Goal: Transaction & Acquisition: Purchase product/service

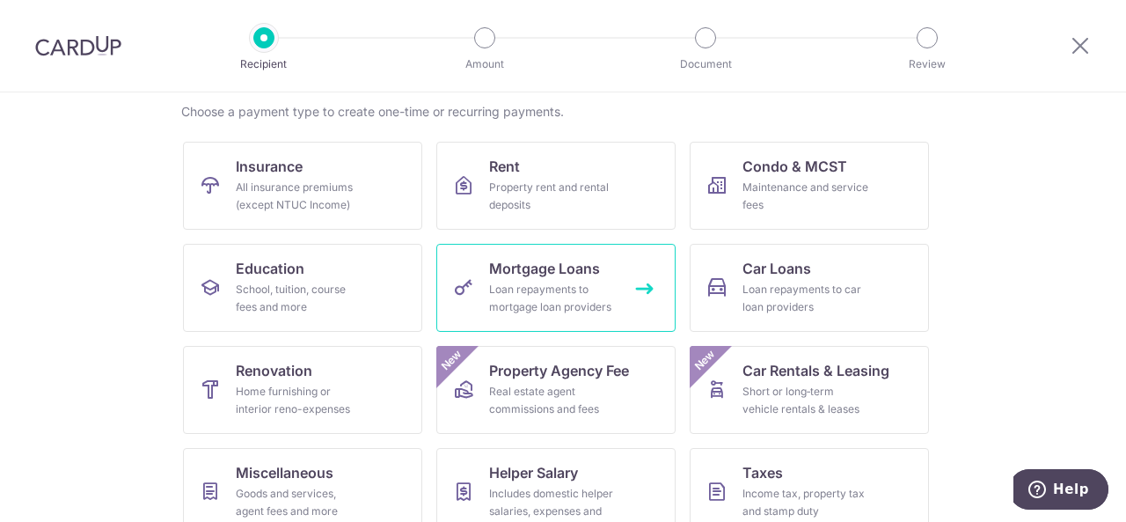
scroll to position [176, 0]
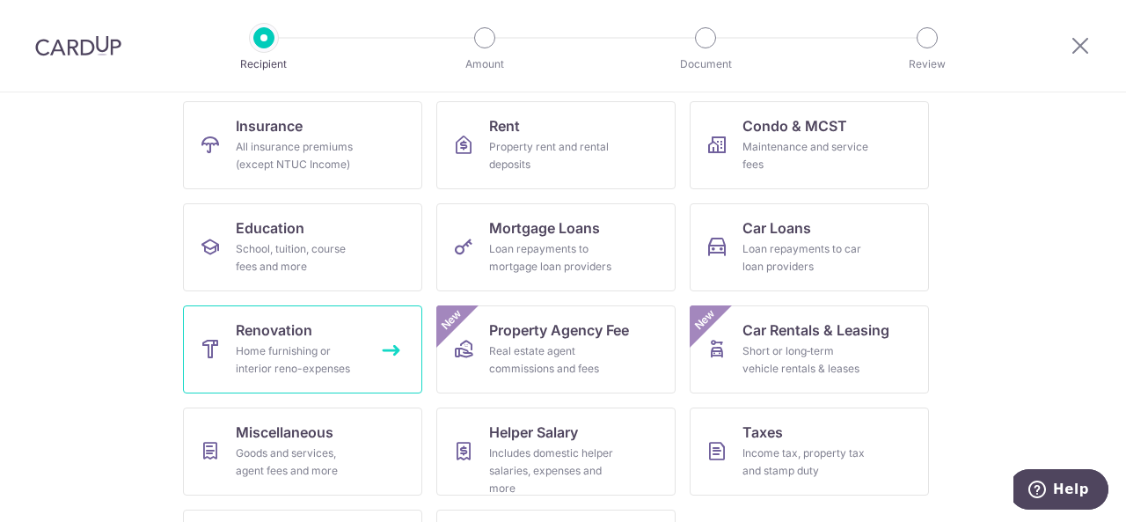
click at [303, 347] on div "Home furnishing or interior reno-expenses" at bounding box center [299, 359] width 127 height 35
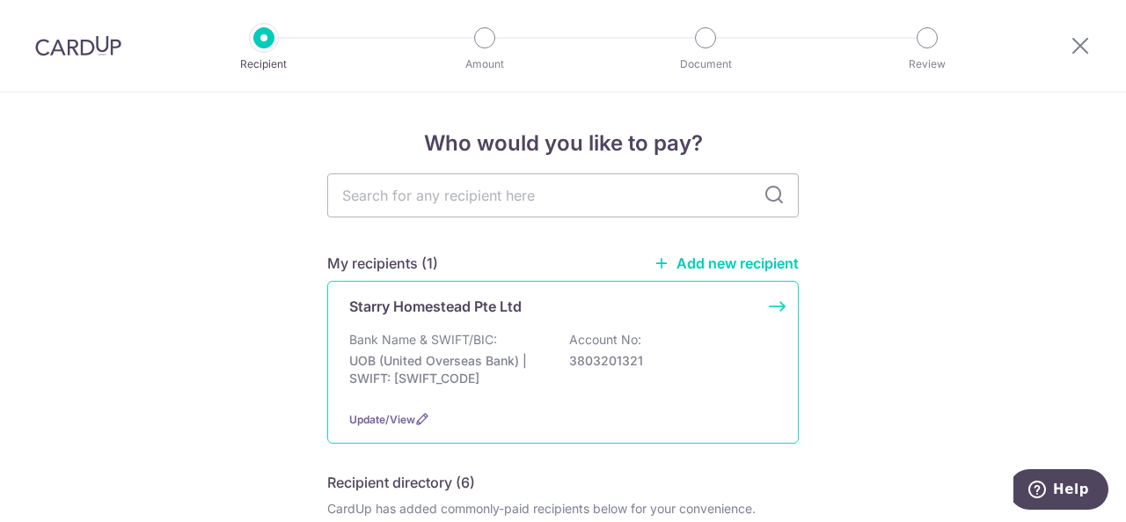
click at [479, 337] on p "Bank Name & SWIFT/BIC:" at bounding box center [423, 340] width 148 height 18
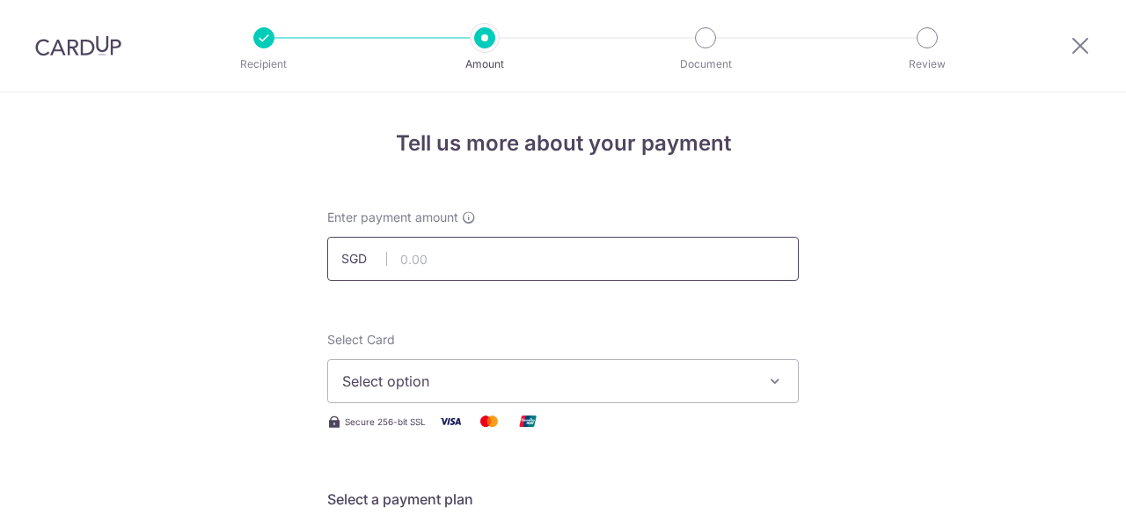
drag, startPoint x: 0, startPoint y: 0, endPoint x: 452, endPoint y: 267, distance: 525.4
click at [452, 267] on input "text" at bounding box center [563, 259] width 472 height 44
type input "28,538.40"
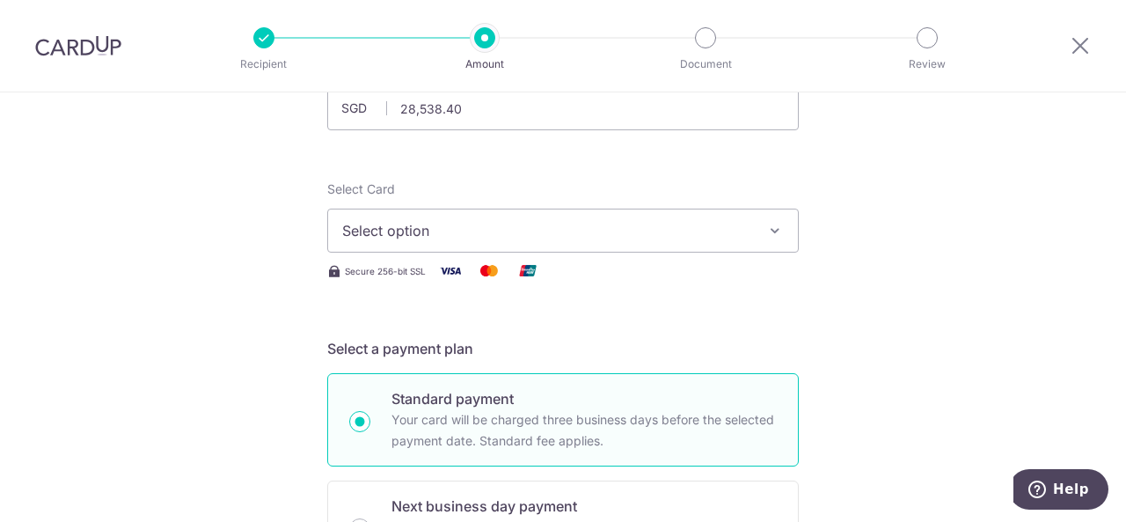
scroll to position [176, 0]
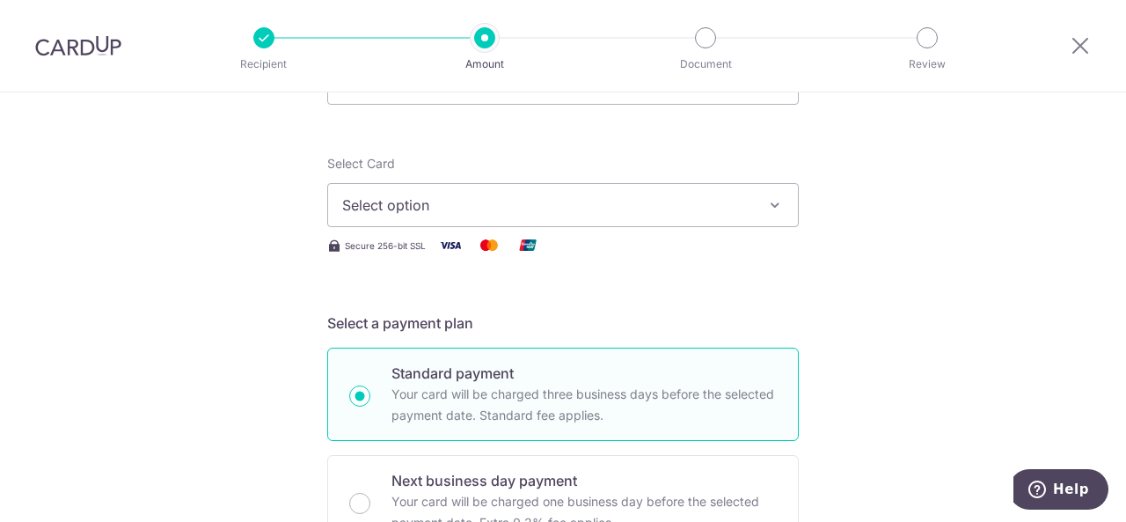
click at [545, 210] on span "Select option" at bounding box center [547, 204] width 410 height 21
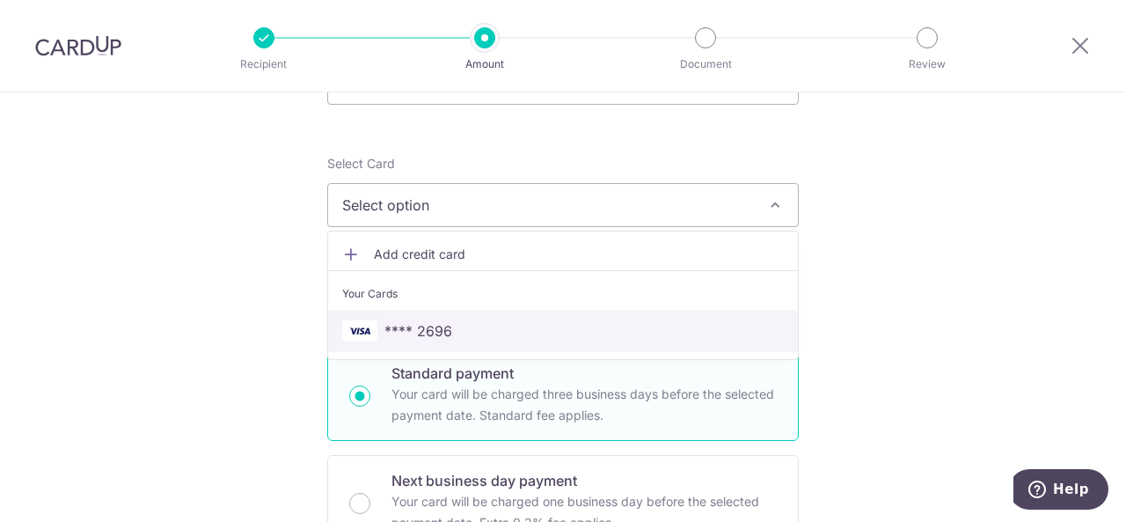
click at [438, 324] on span "**** 2696" at bounding box center [418, 330] width 68 height 21
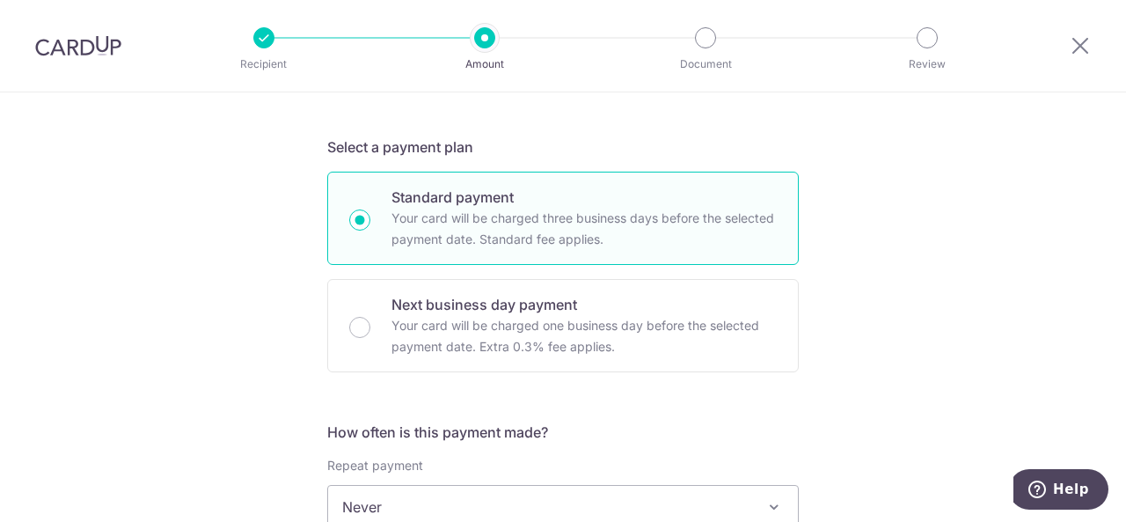
scroll to position [528, 0]
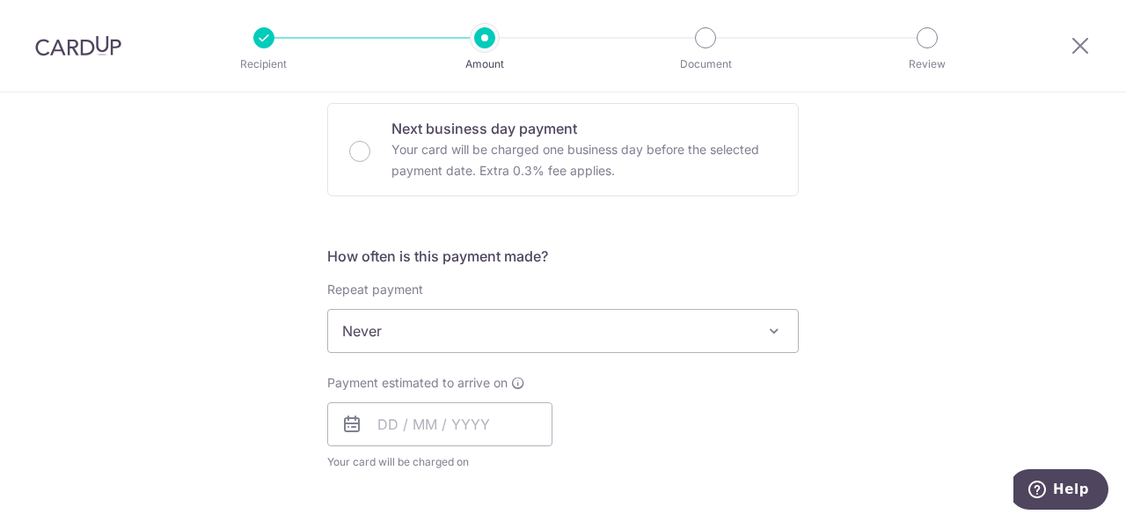
click at [600, 340] on span "Never" at bounding box center [563, 331] width 470 height 42
click at [406, 415] on input "text" at bounding box center [439, 424] width 225 height 44
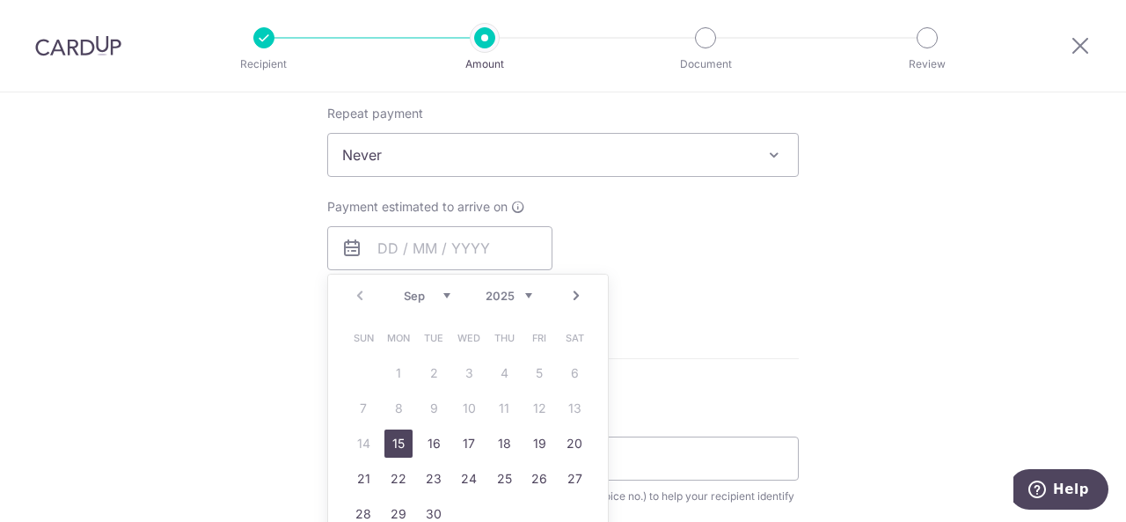
click at [387, 439] on link "15" at bounding box center [398, 443] width 28 height 28
type input "15/09/2025"
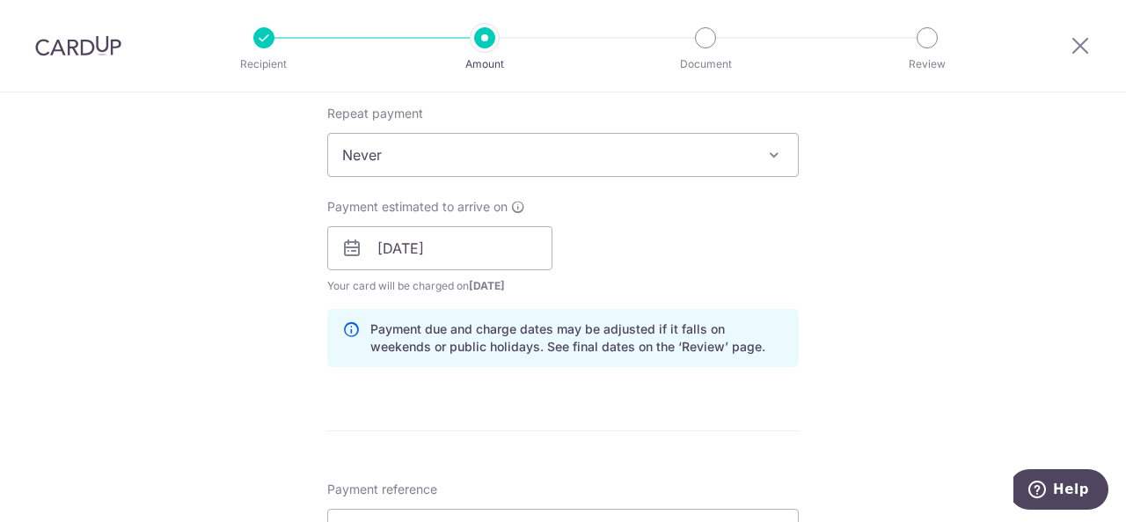
click at [926, 255] on div "Tell us more about your payment Enter payment amount SGD 28,538.40 28538.40 Sel…" at bounding box center [563, 280] width 1126 height 1782
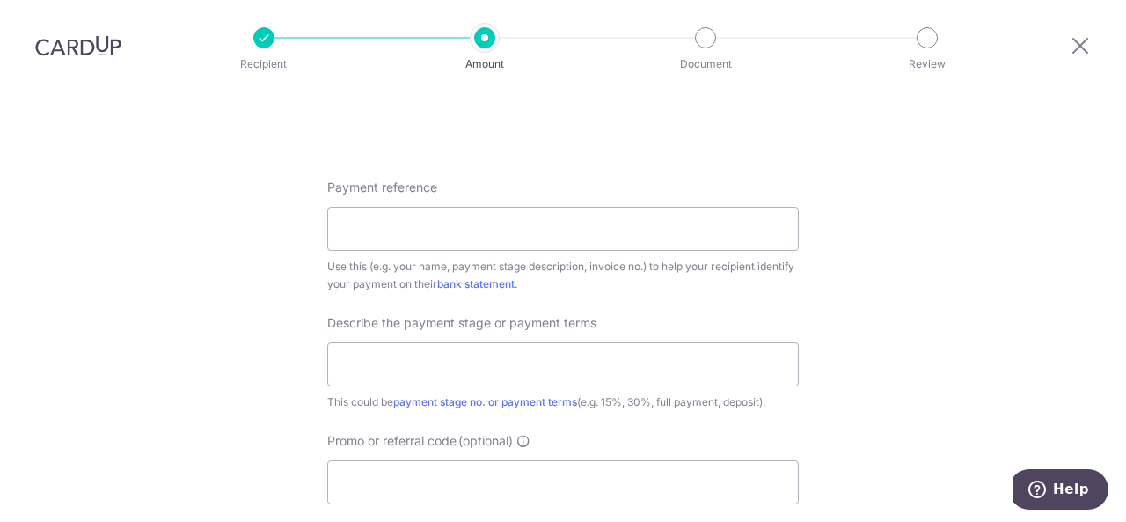
scroll to position [1056, 0]
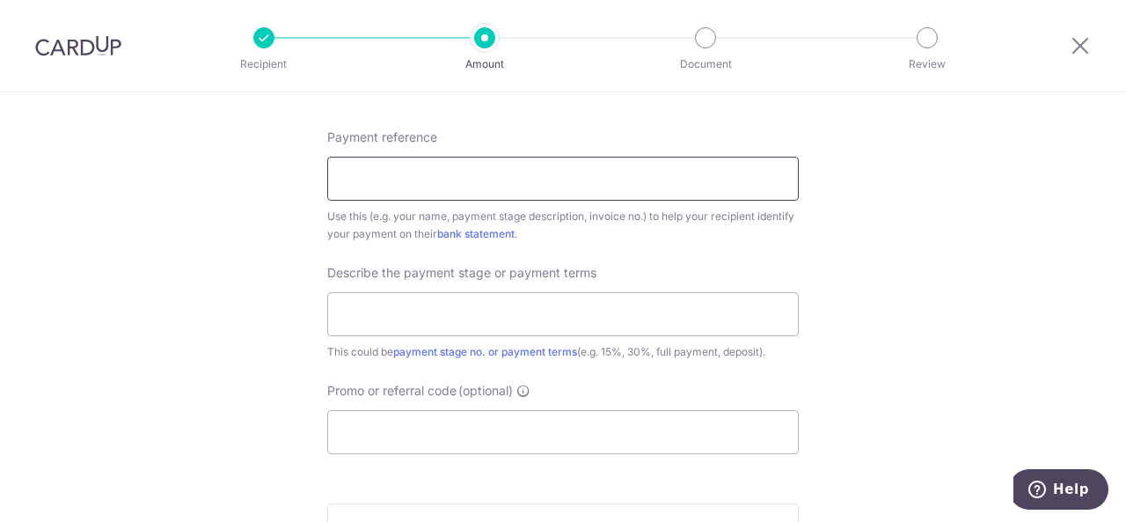
click at [725, 179] on input "Payment reference" at bounding box center [563, 179] width 472 height 44
type input "[PERSON_NAME] 3rd payment with vo"
click at [405, 316] on input "text" at bounding box center [563, 314] width 472 height 44
type input "3rd payment with vo"
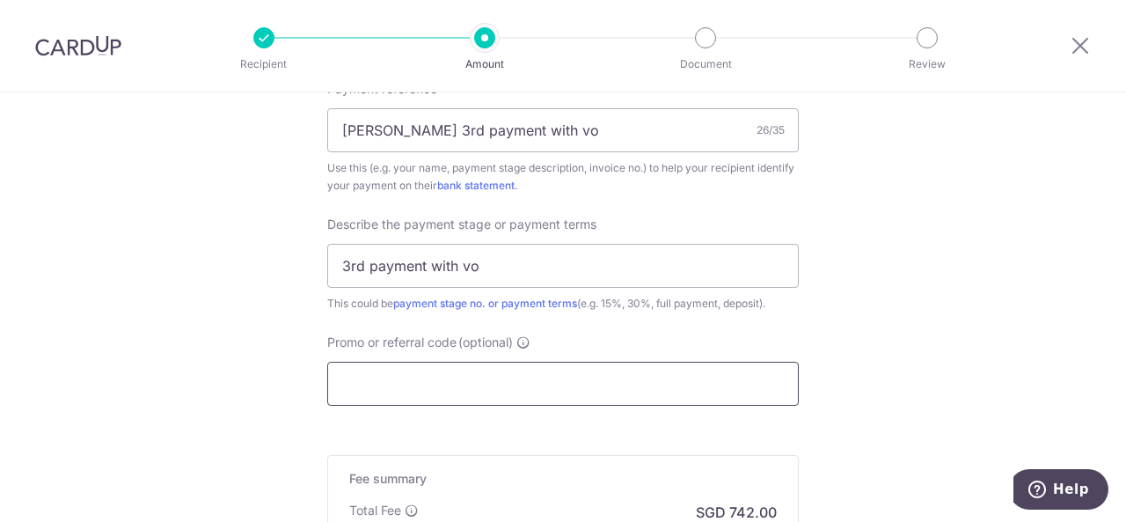
scroll to position [1144, 0]
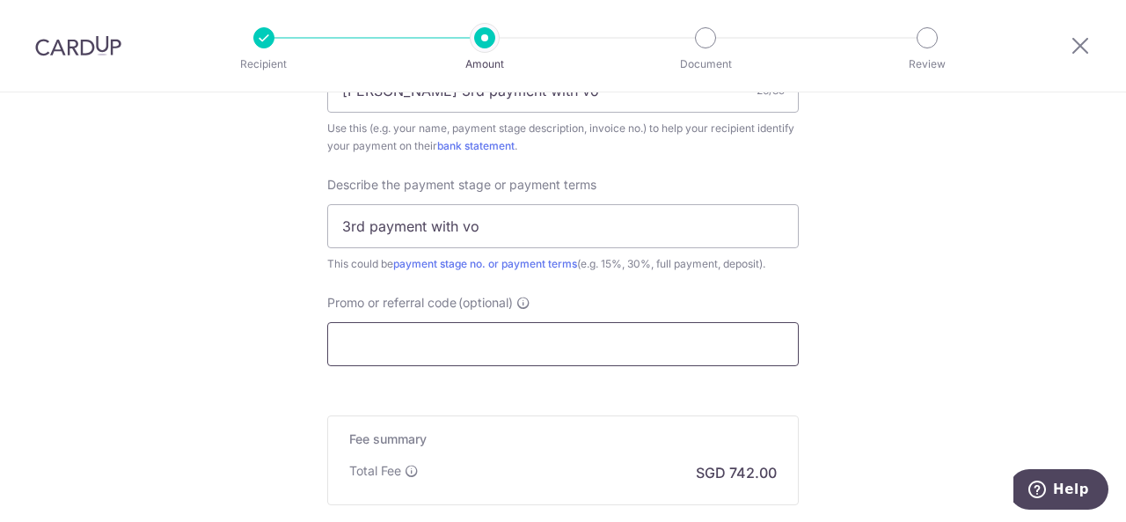
click at [595, 342] on input "Promo or referral code (optional)" at bounding box center [563, 344] width 472 height 44
paste input "RENO25ONE"
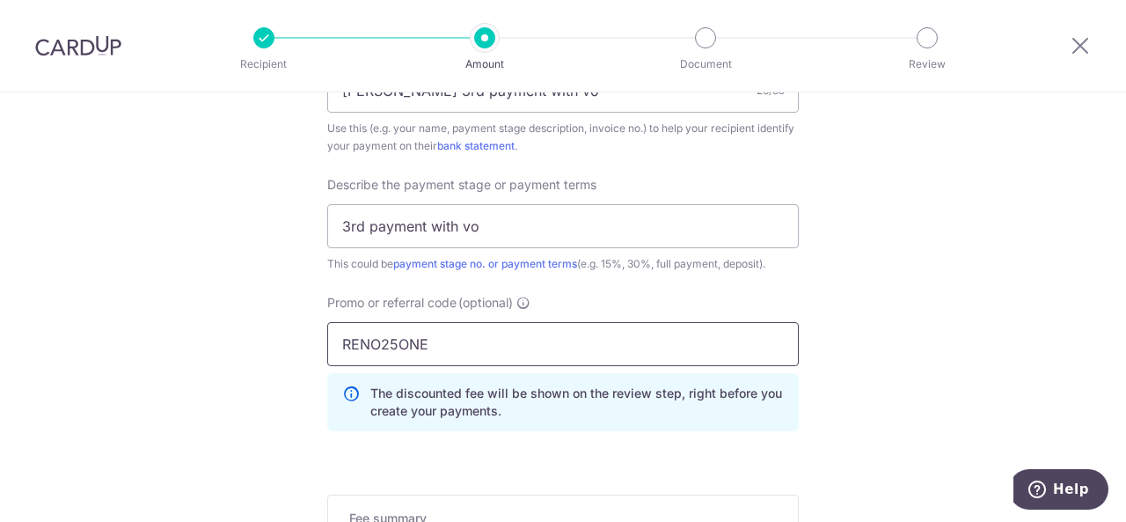
type input "RENO25ONE"
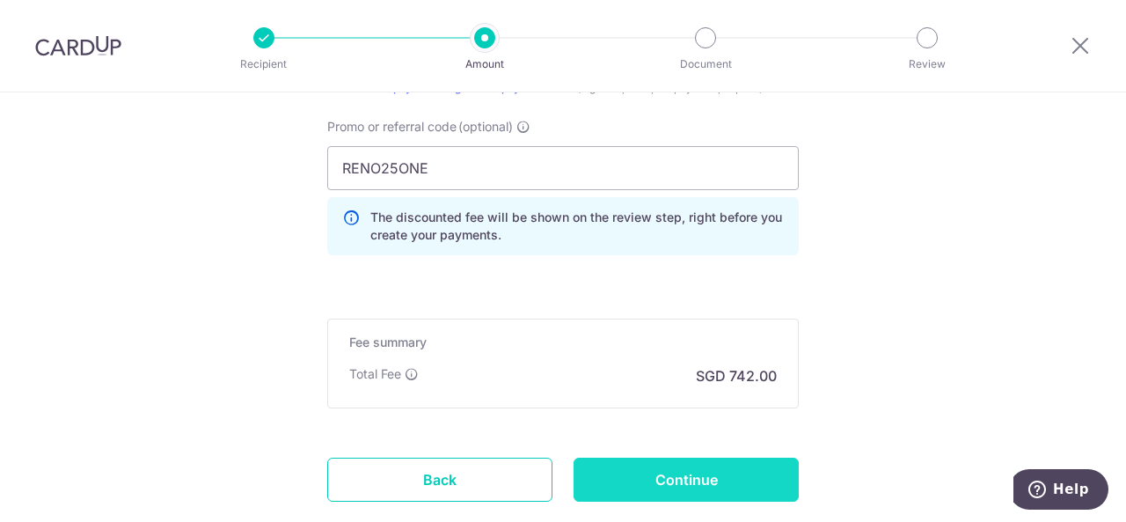
click at [741, 485] on input "Continue" at bounding box center [686, 480] width 225 height 44
type input "Create Schedule"
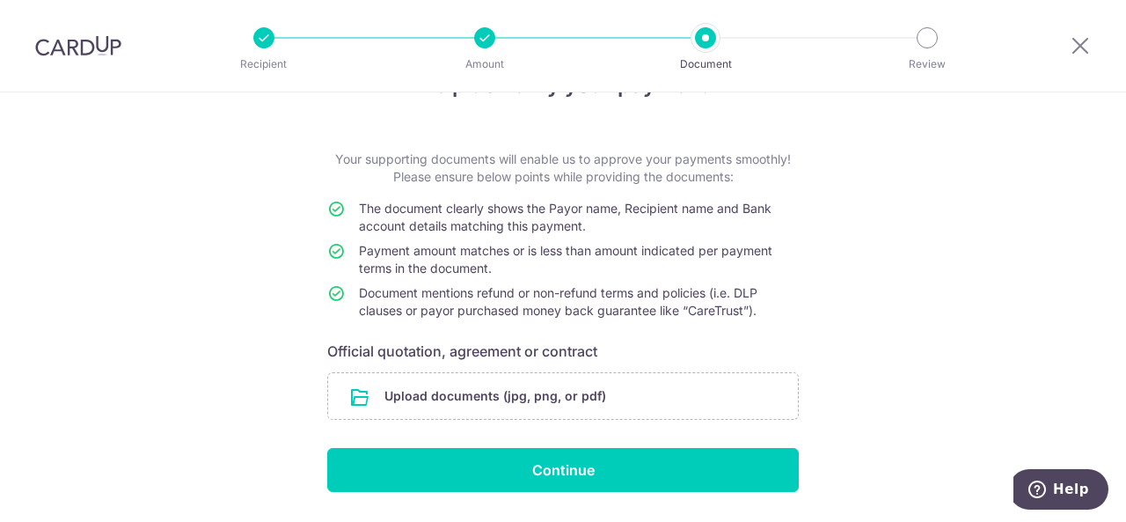
scroll to position [109, 0]
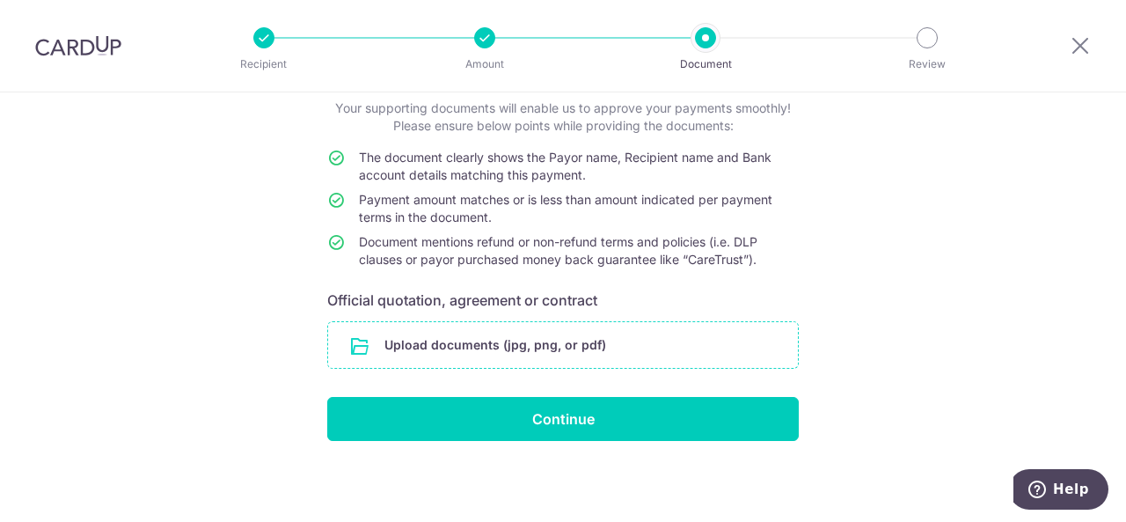
click at [500, 342] on input "file" at bounding box center [563, 345] width 470 height 46
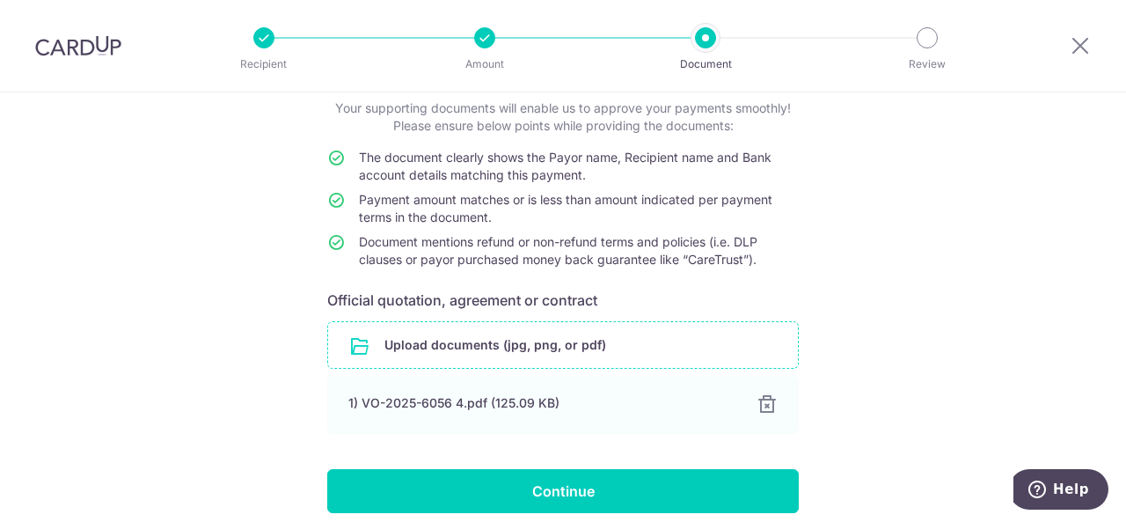
click at [605, 351] on input "file" at bounding box center [563, 345] width 470 height 46
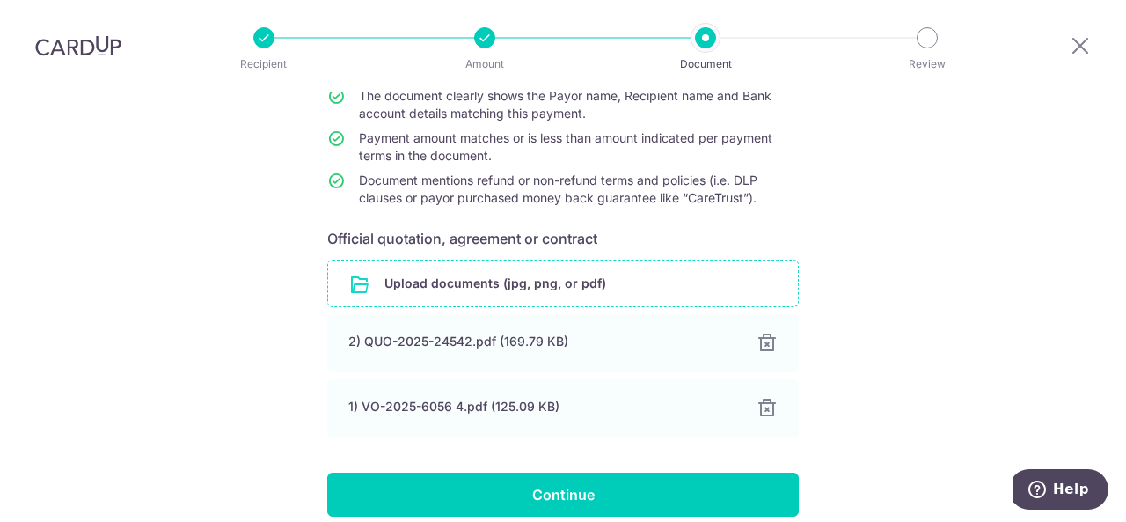
scroll to position [197, 0]
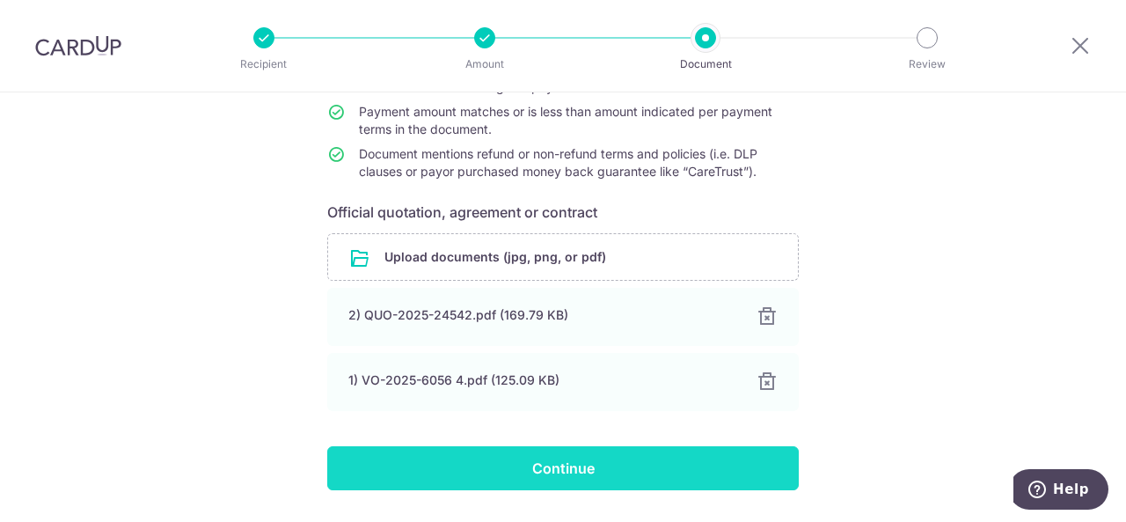
click at [704, 472] on input "Continue" at bounding box center [563, 468] width 472 height 44
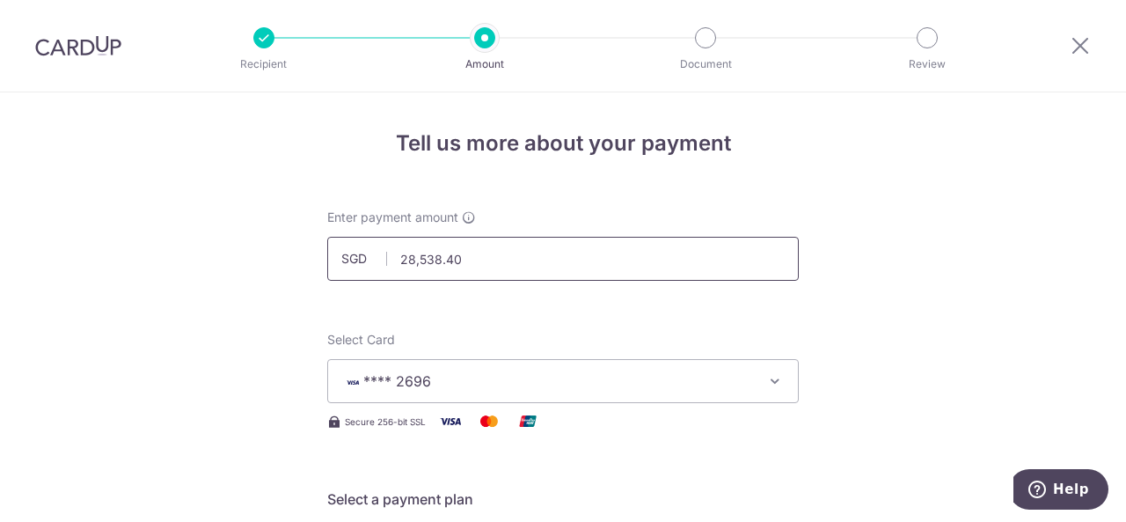
drag, startPoint x: 468, startPoint y: 251, endPoint x: 368, endPoint y: 260, distance: 100.7
click at [368, 260] on div "SGD 28,538.40 28538.40" at bounding box center [563, 259] width 472 height 44
type input "20,000.00"
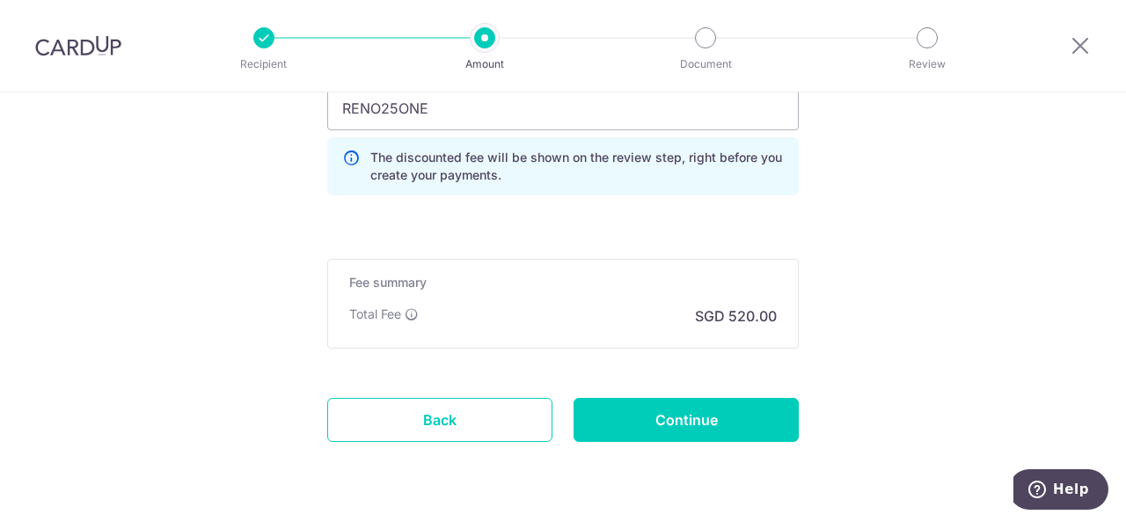
scroll to position [1408, 0]
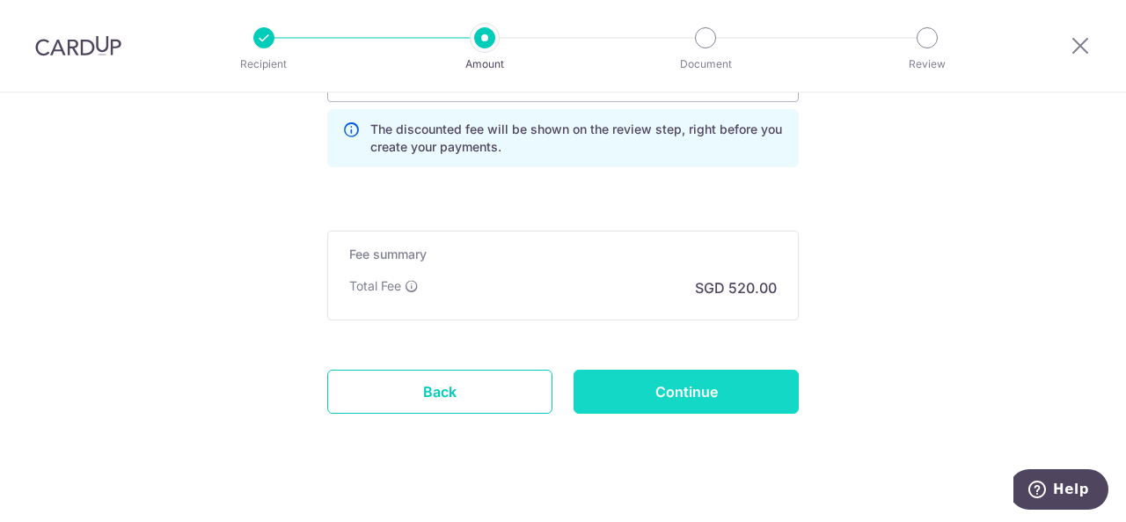
click at [721, 382] on input "Continue" at bounding box center [686, 392] width 225 height 44
type input "Update Schedule"
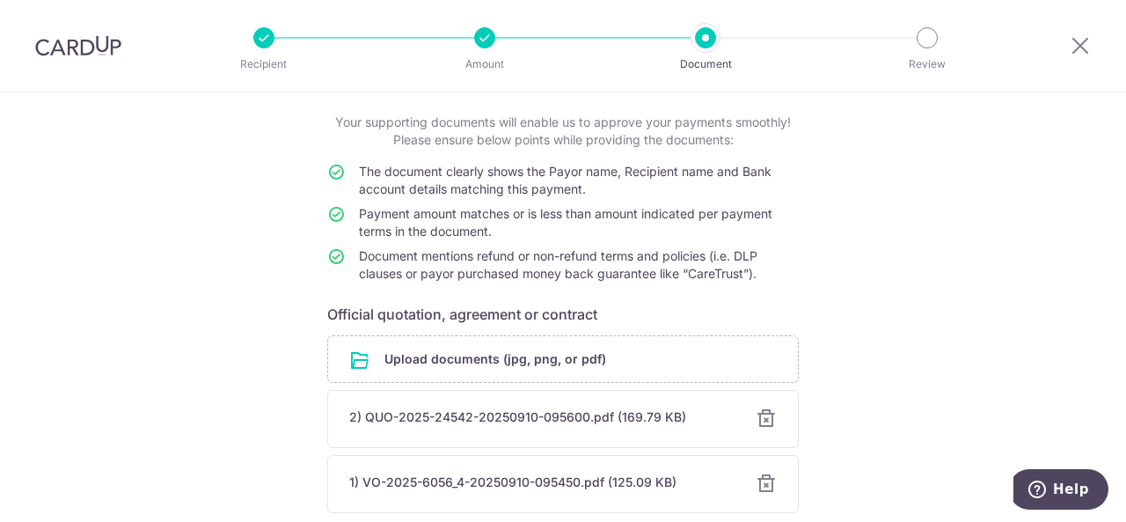
scroll to position [176, 0]
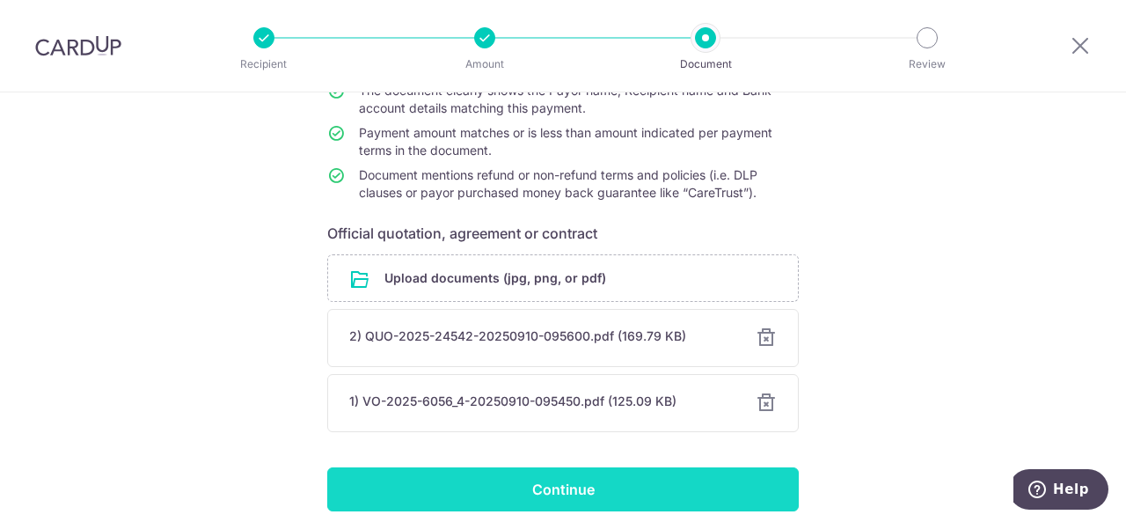
click at [685, 479] on input "Continue" at bounding box center [563, 489] width 472 height 44
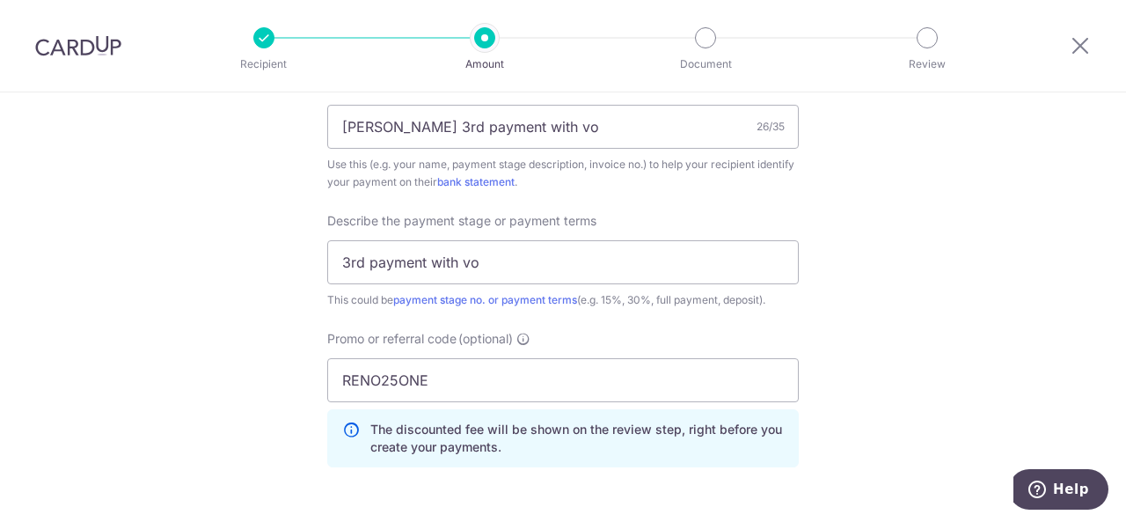
scroll to position [1056, 0]
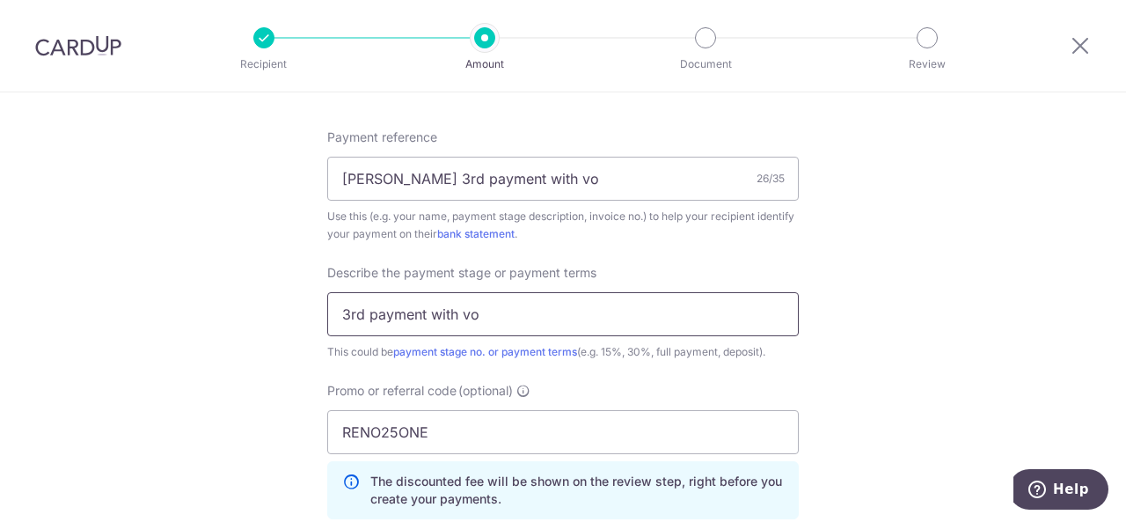
click at [616, 323] on input "3rd payment with vo" at bounding box center [563, 314] width 472 height 44
click at [421, 311] on input "3rd payment with vo" at bounding box center [563, 314] width 472 height 44
click at [563, 312] on input "3rd payment 19992.78 with vo" at bounding box center [563, 314] width 472 height 44
click at [483, 309] on input "3rd payment 19992.78 with vo 8545.6" at bounding box center [563, 314] width 472 height 44
click at [518, 311] on input "3rd payment 19992.78 with vo 8545.6" at bounding box center [563, 314] width 472 height 44
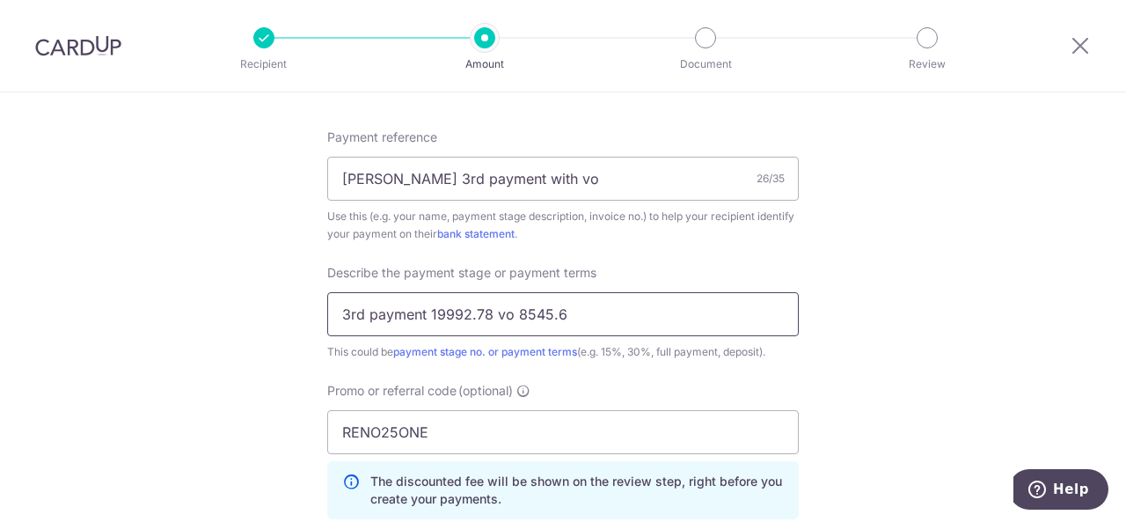
click at [582, 321] on input "3rd payment 19992.78 vo 8545.6" at bounding box center [563, 314] width 472 height 44
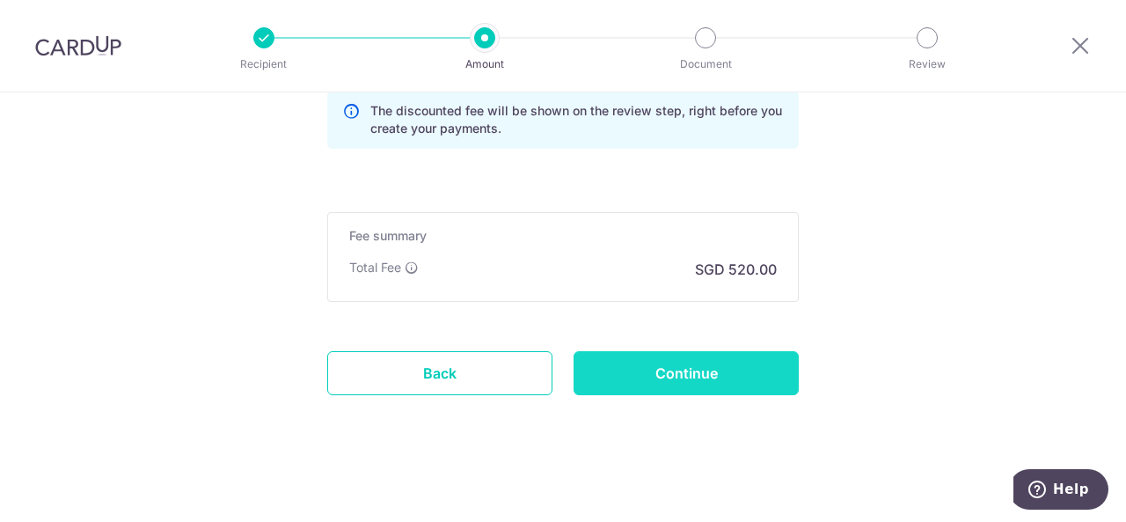
type input "3rd payment 19992.78 vo 8545.60"
click at [746, 370] on input "Continue" at bounding box center [686, 373] width 225 height 44
type input "Update Schedule"
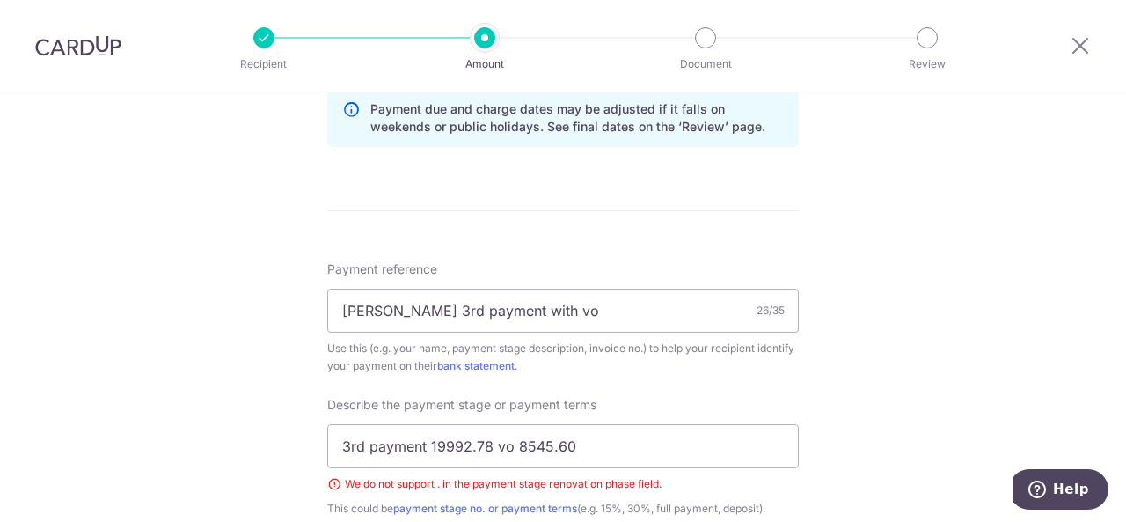
scroll to position [1100, 0]
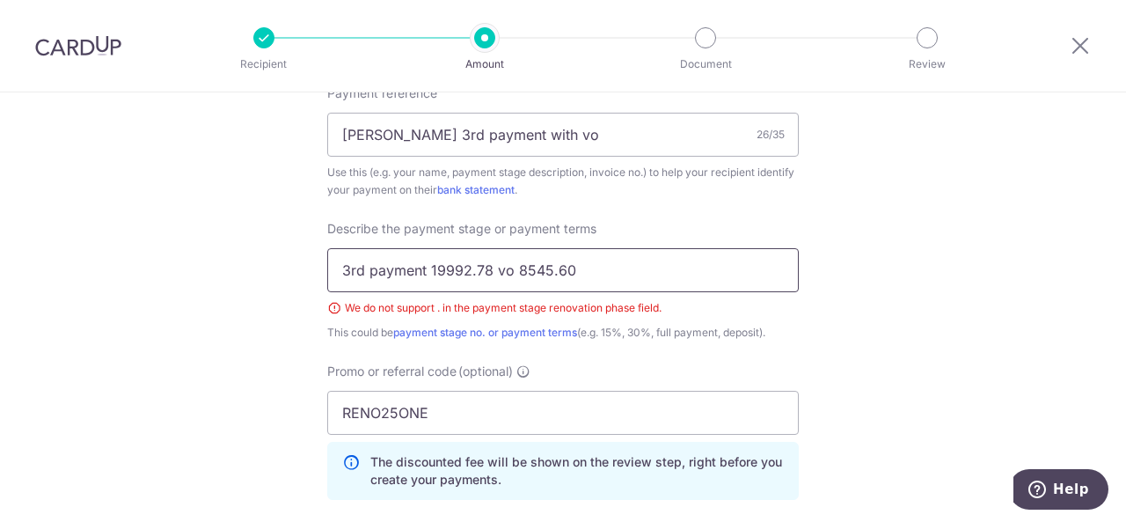
click at [485, 267] on input "3rd payment 19992.78 vo 8545.60" at bounding box center [563, 270] width 472 height 44
drag, startPoint x: 595, startPoint y: 268, endPoint x: -4, endPoint y: 260, distance: 599.2
click at [0, 260] on html "Recipient Amount Document Review Tell us more about your payment Enter payment …" at bounding box center [563, 261] width 1126 height 522
click at [623, 273] on input "3rd payment 19992.78 vo 8545.60" at bounding box center [563, 270] width 472 height 44
click at [672, 261] on input "3rd payment 19992.78 vo 8545.60" at bounding box center [563, 270] width 472 height 44
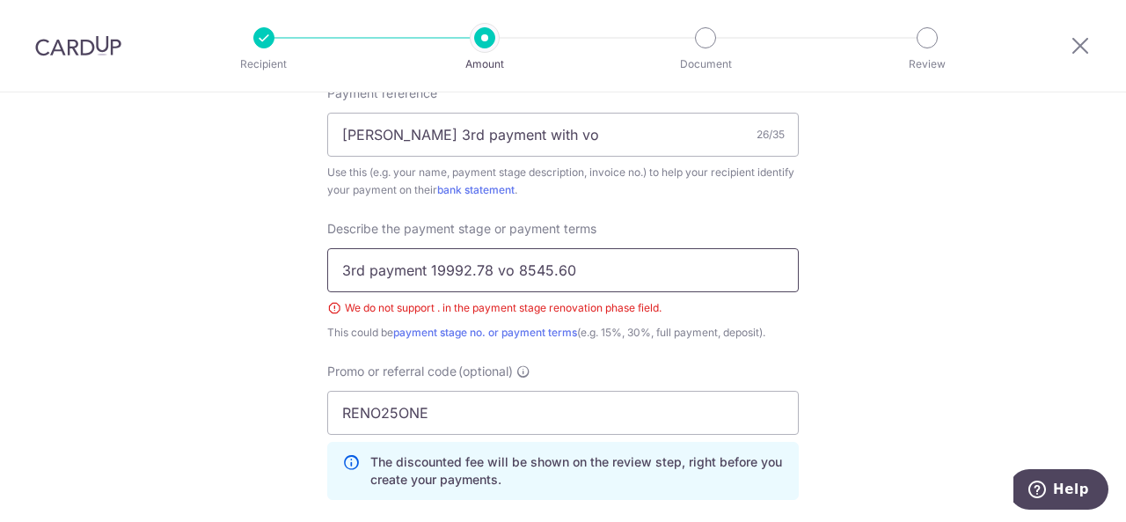
drag, startPoint x: 666, startPoint y: 262, endPoint x: 61, endPoint y: 253, distance: 605.4
click at [613, 268] on input "text" at bounding box center [563, 270] width 472 height 44
type input "3rd payment with vo"
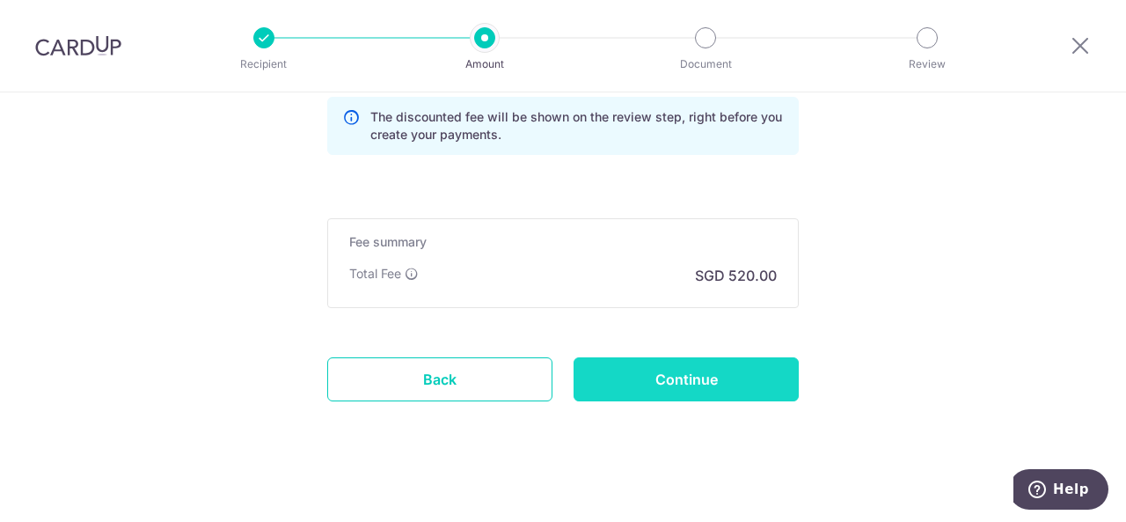
scroll to position [1451, 0]
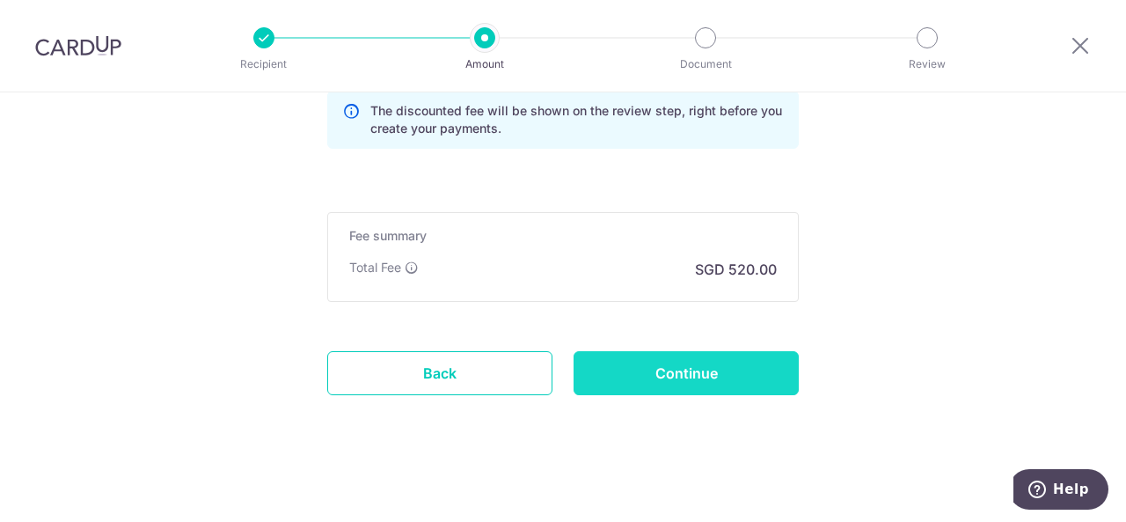
click at [727, 362] on input "Continue" at bounding box center [686, 373] width 225 height 44
type input "Update Schedule"
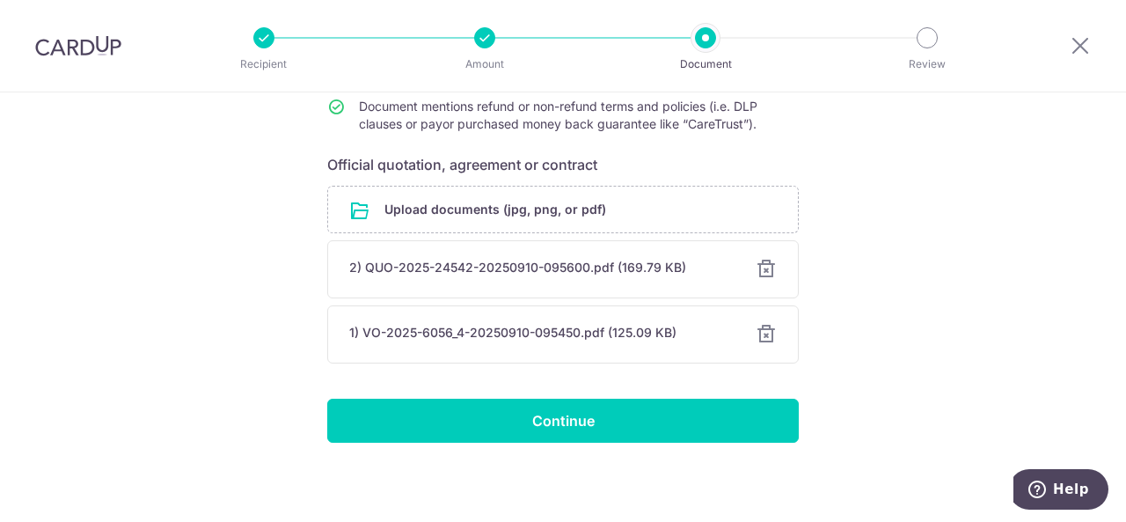
scroll to position [246, 0]
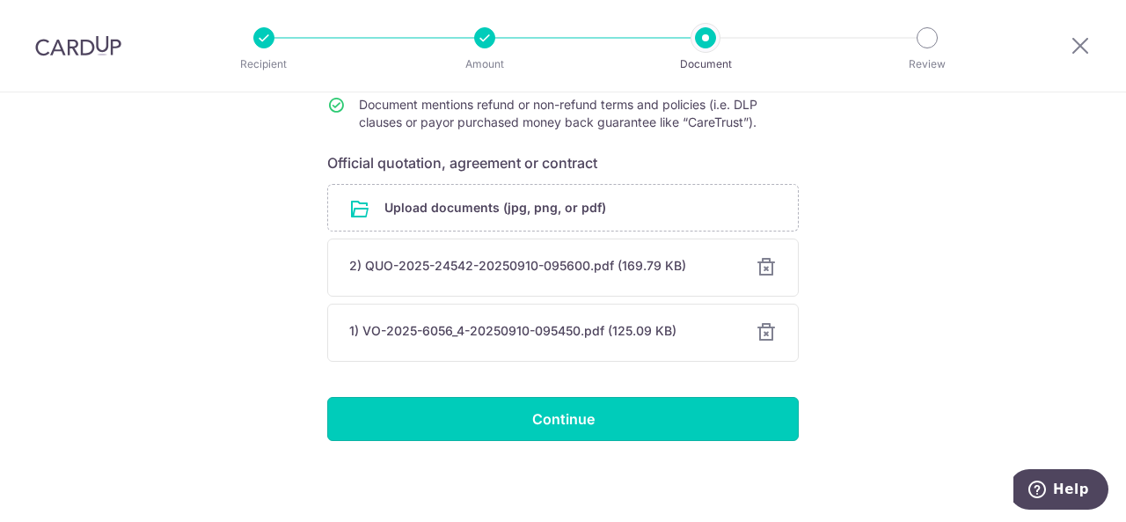
click at [670, 425] on input "Continue" at bounding box center [563, 419] width 472 height 44
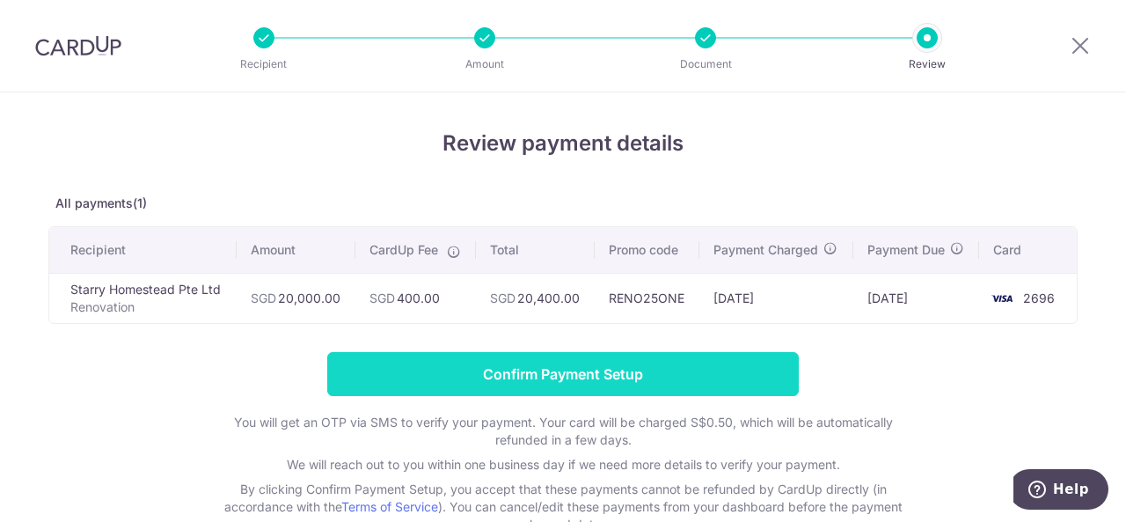
click at [554, 362] on input "Confirm Payment Setup" at bounding box center [563, 374] width 472 height 44
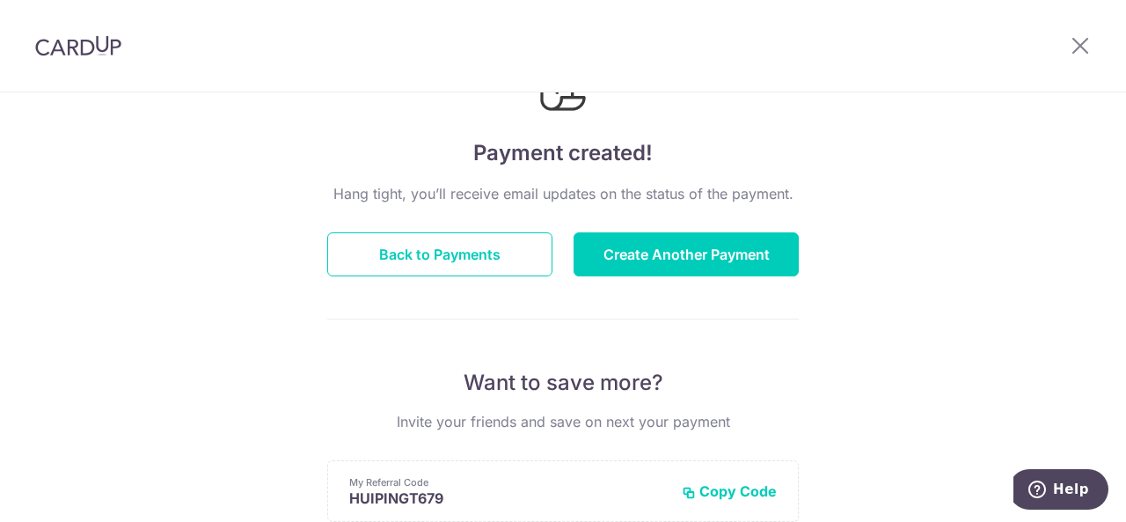
scroll to position [88, 0]
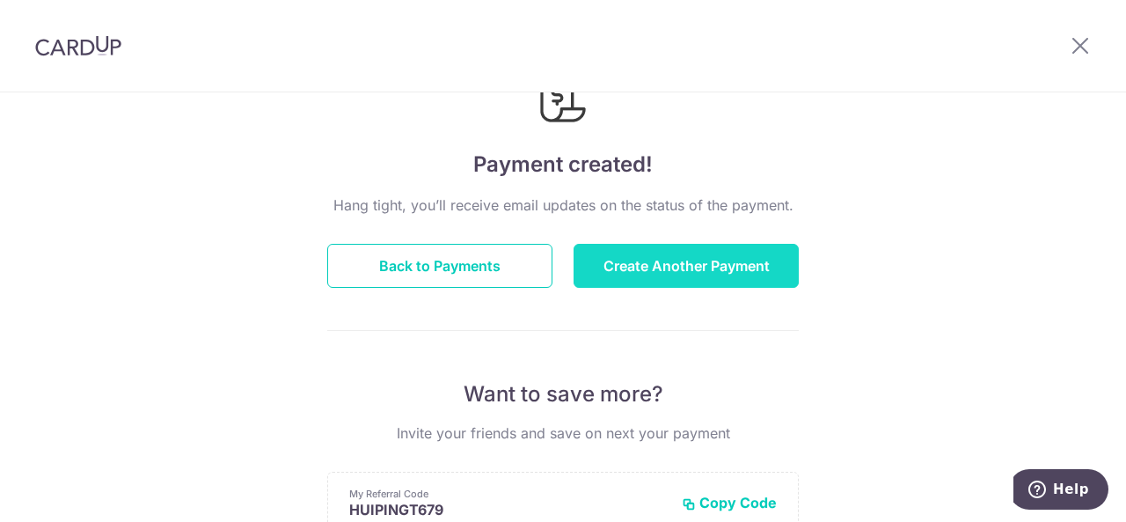
click at [674, 267] on button "Create Another Payment" at bounding box center [686, 266] width 225 height 44
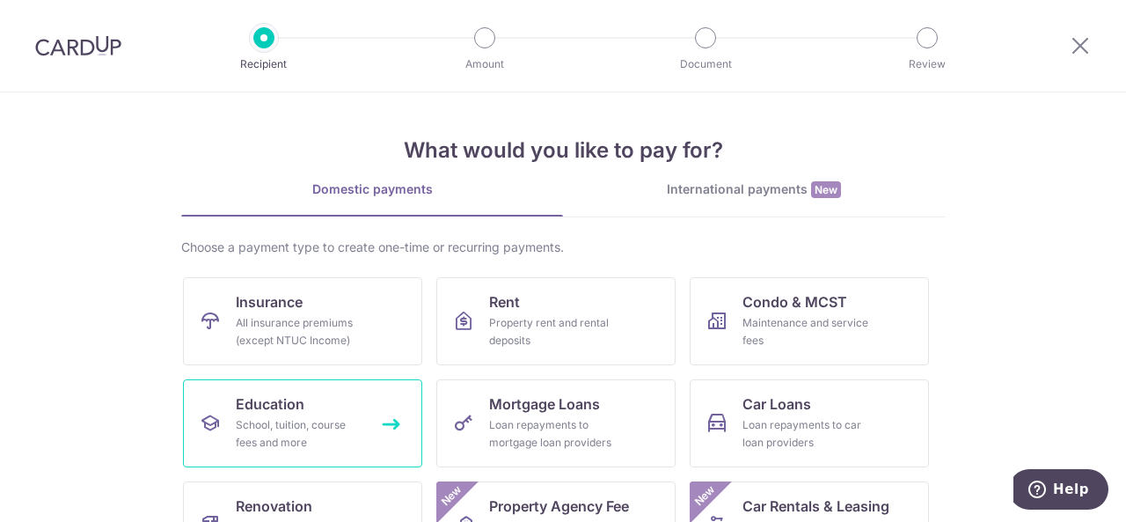
scroll to position [88, 0]
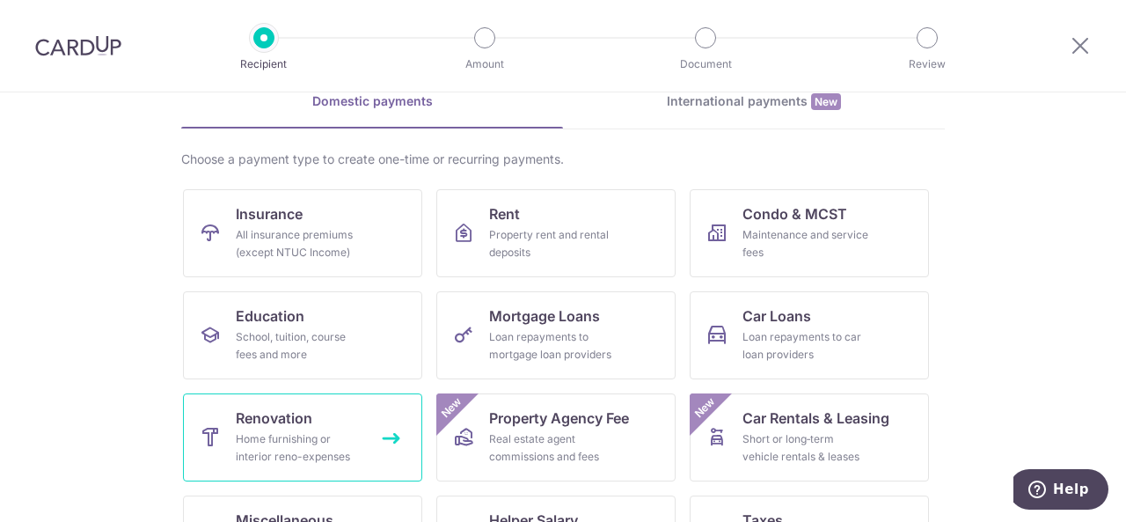
click at [296, 438] on div "Home furnishing or interior reno-expenses" at bounding box center [299, 447] width 127 height 35
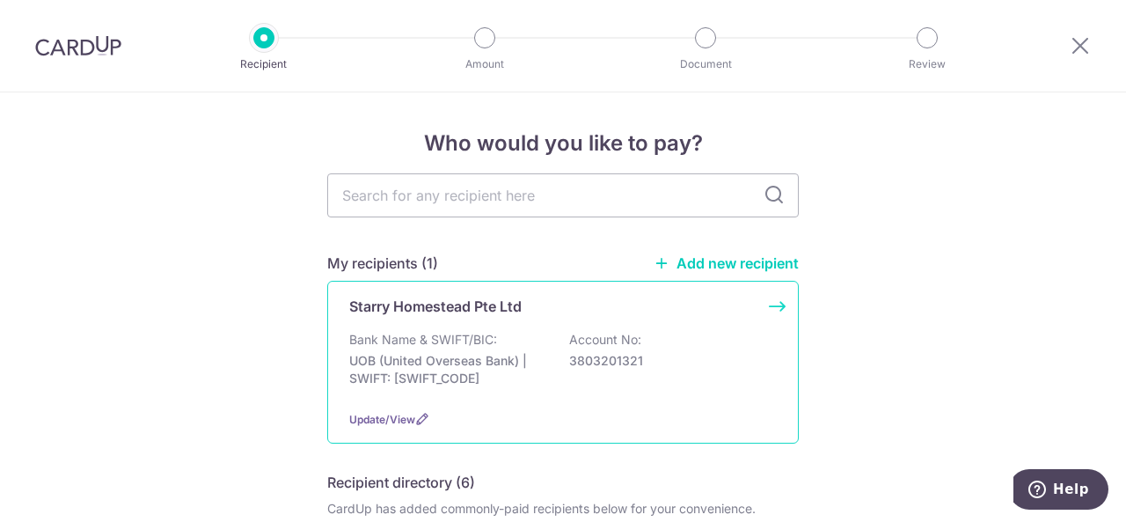
scroll to position [88, 0]
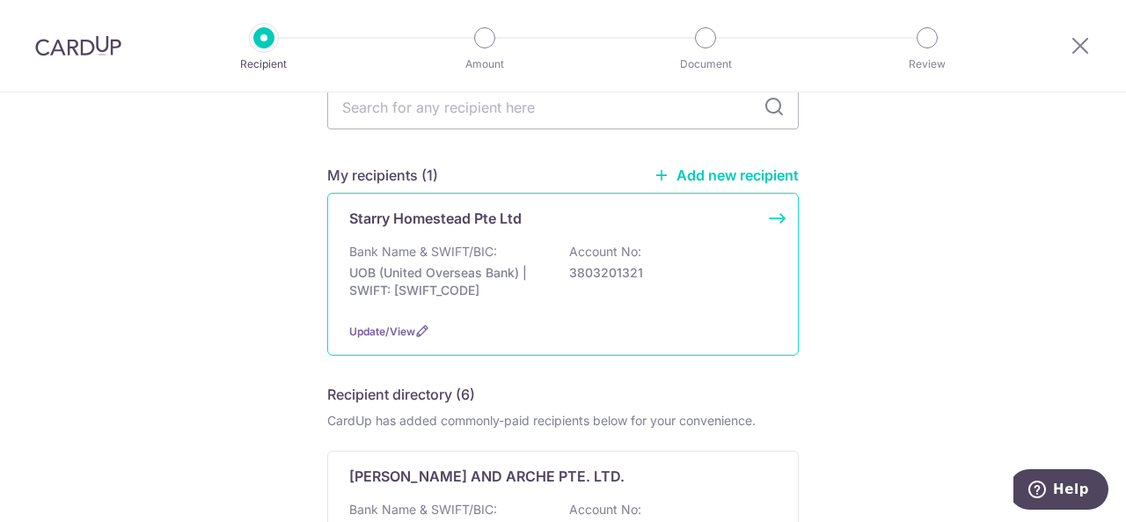
click at [514, 224] on p "Starry Homestead Pte Ltd" at bounding box center [435, 218] width 172 height 21
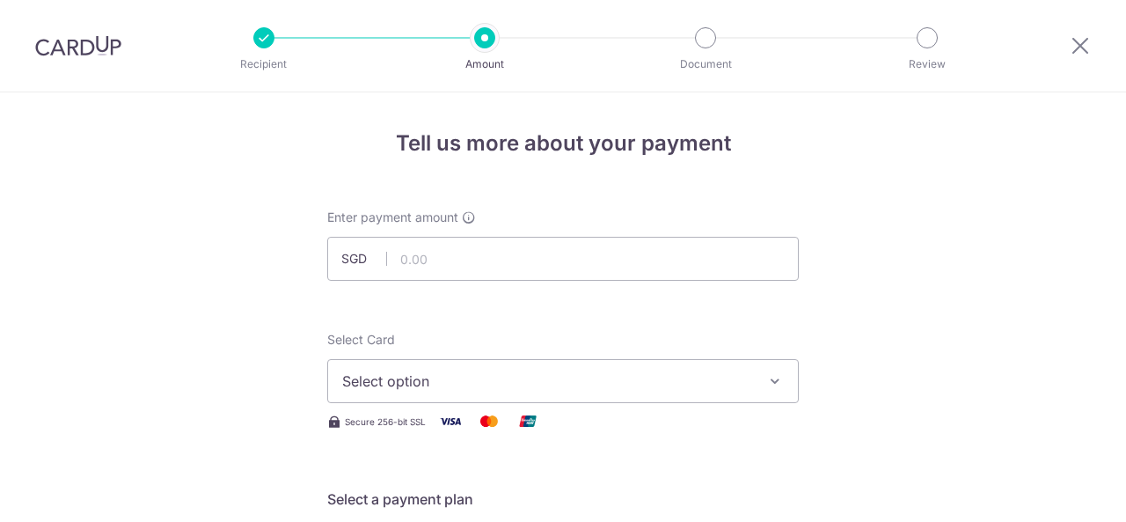
click at [505, 249] on input "text" at bounding box center [563, 259] width 472 height 44
type input "8,538.40"
click at [473, 377] on span "Select option" at bounding box center [547, 380] width 410 height 21
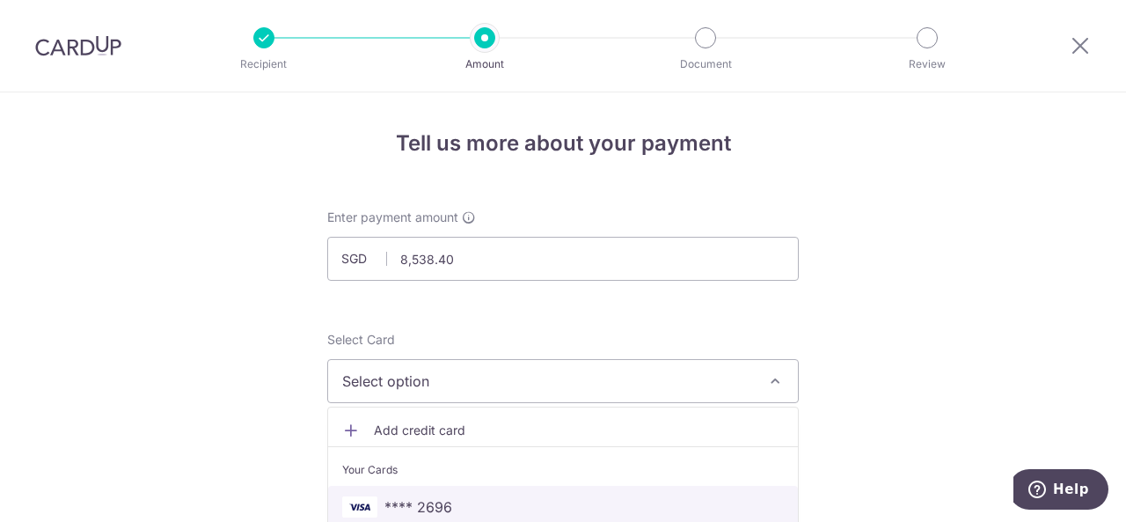
click at [432, 496] on span "**** 2696" at bounding box center [418, 506] width 68 height 21
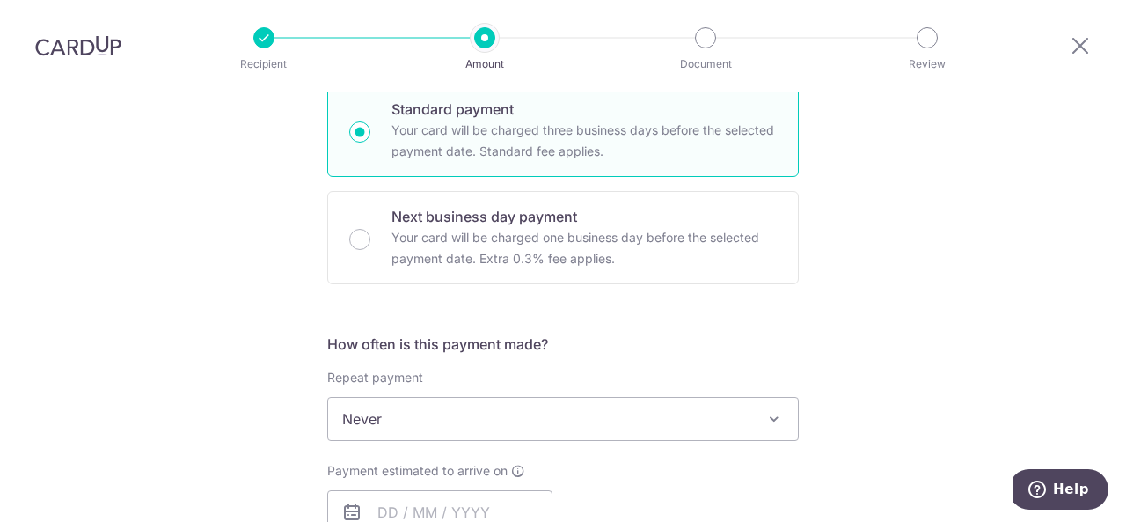
scroll to position [528, 0]
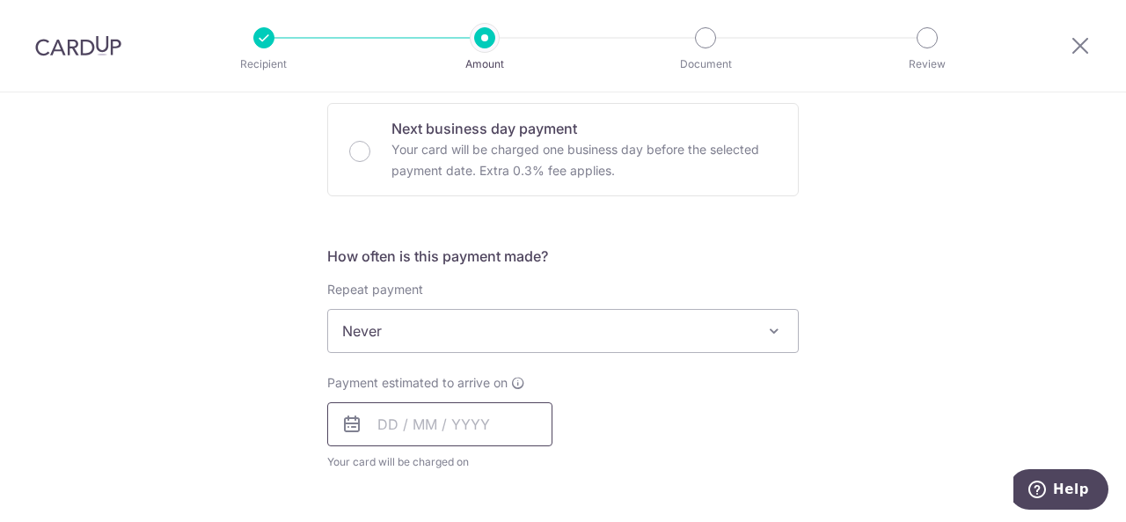
click at [426, 420] on input "text" at bounding box center [439, 424] width 225 height 44
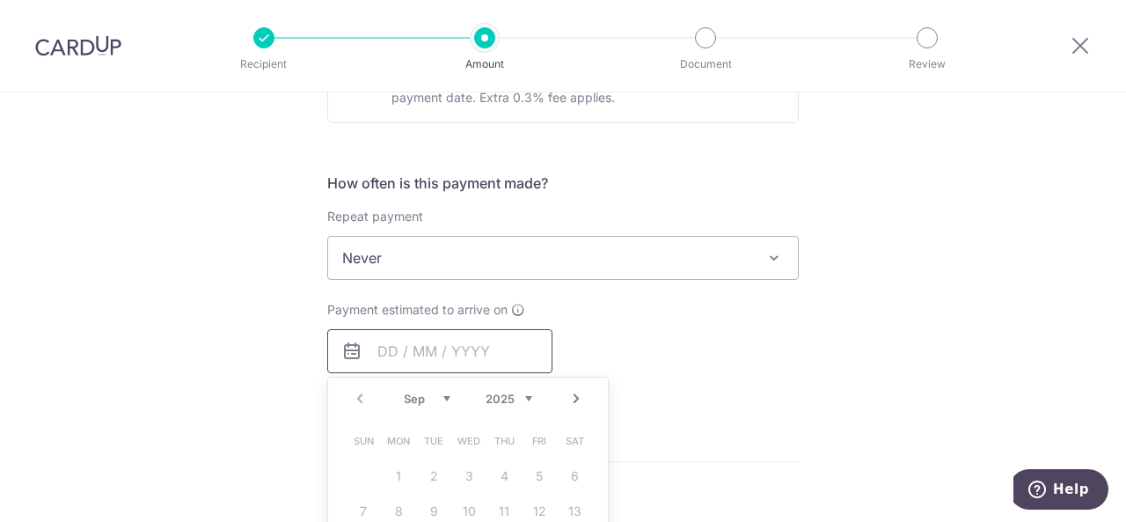
scroll to position [704, 0]
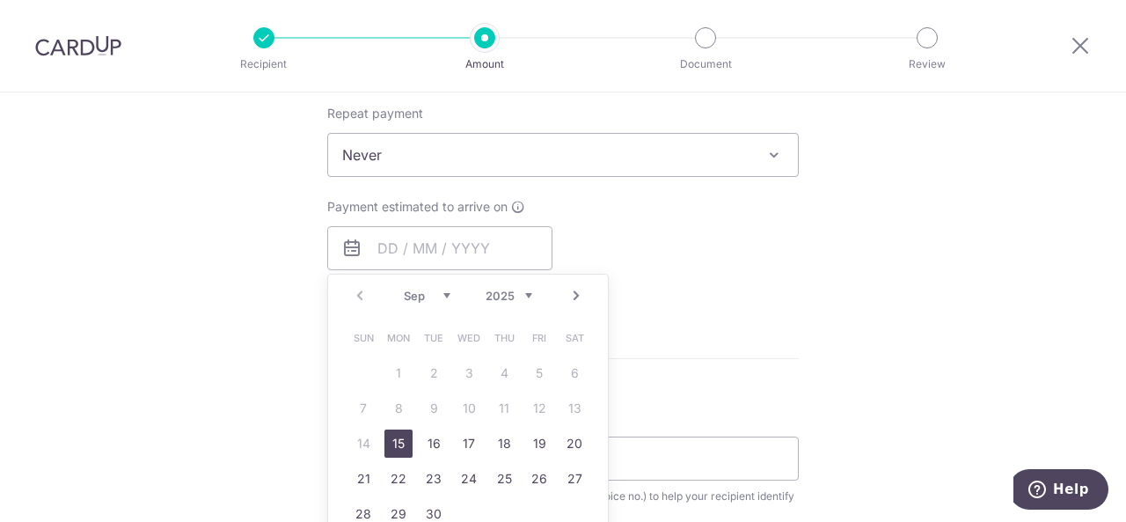
drag, startPoint x: 399, startPoint y: 444, endPoint x: 695, endPoint y: 332, distance: 317.2
click at [399, 445] on link "15" at bounding box center [398, 443] width 28 height 28
type input "[DATE]"
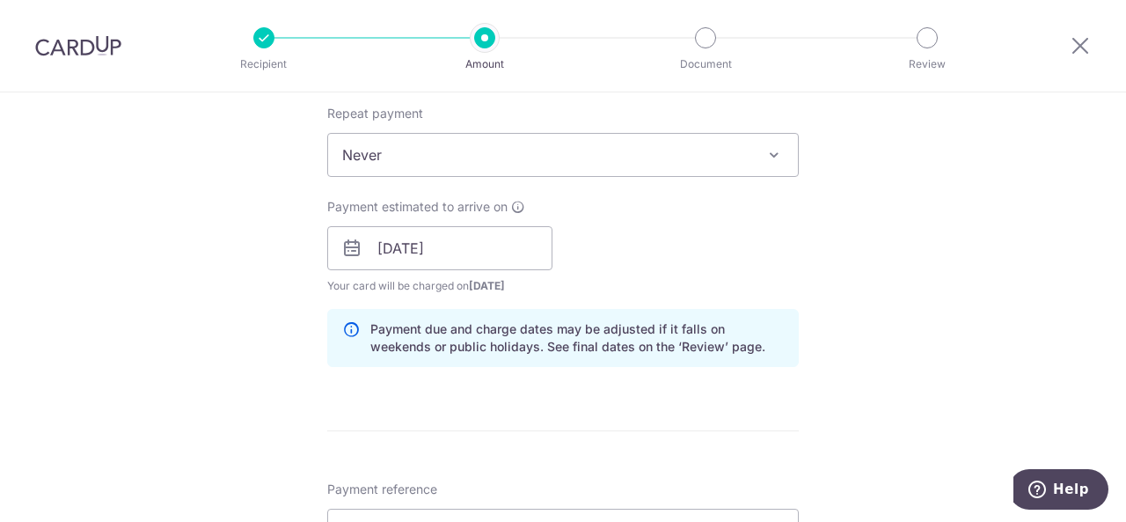
click at [911, 266] on div "Tell us more about your payment Enter payment amount SGD 8,538.40 8538.40 Selec…" at bounding box center [563, 280] width 1126 height 1782
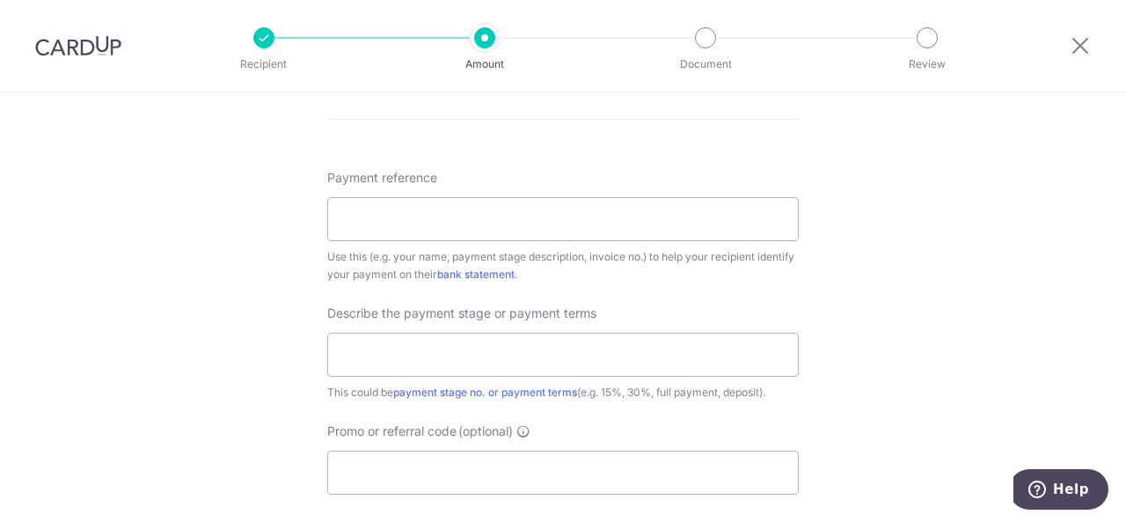
scroll to position [1056, 0]
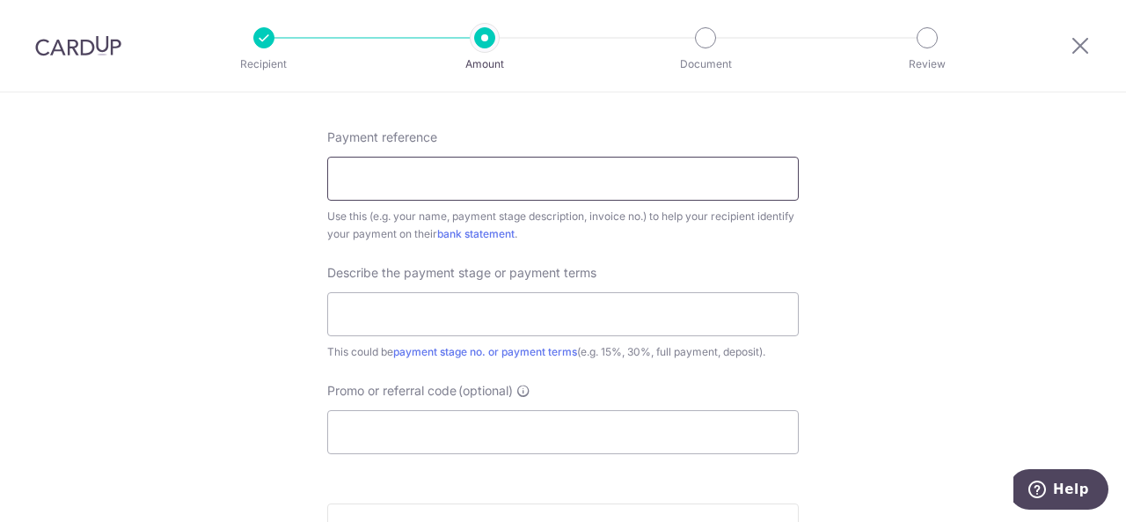
click at [604, 176] on input "Payment reference" at bounding box center [563, 179] width 472 height 44
type input "gordon 3rd payment with vo"
click at [435, 318] on input "text" at bounding box center [563, 314] width 472 height 44
type input "3rd payment with vo"
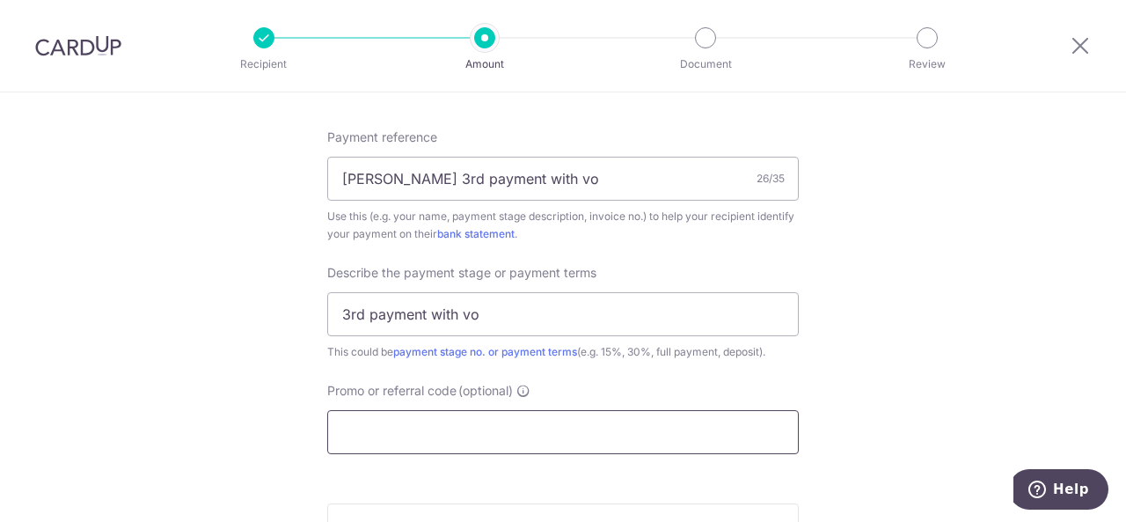
click at [562, 436] on input "Promo or referral code (optional)" at bounding box center [563, 432] width 472 height 44
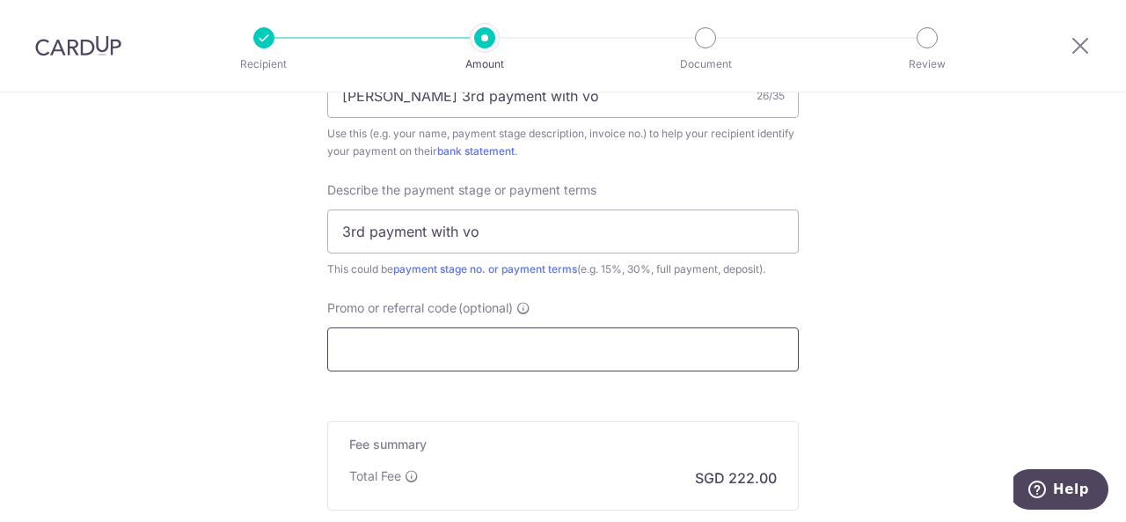
scroll to position [1232, 0]
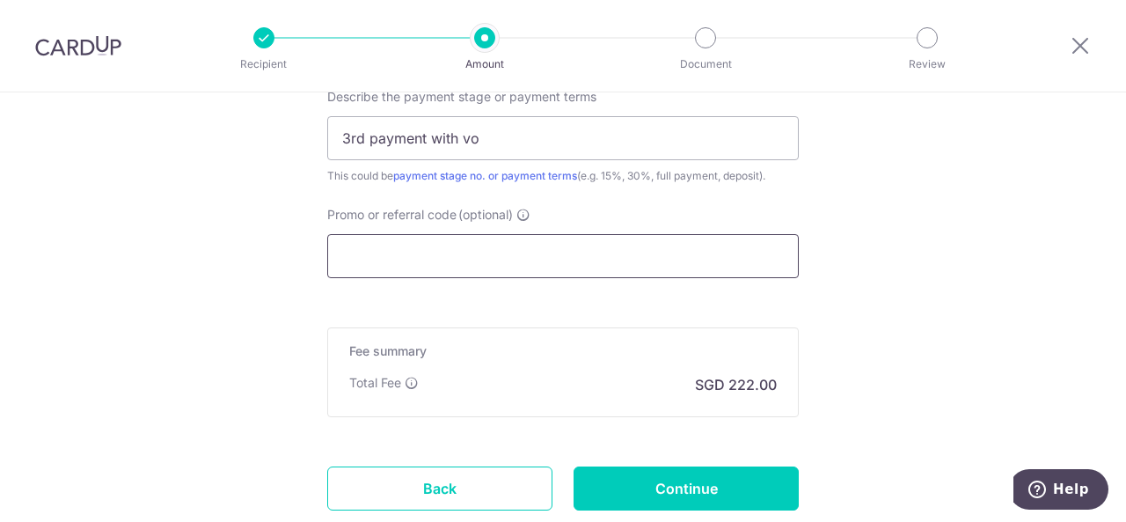
click at [512, 254] on input "Promo or referral code (optional)" at bounding box center [563, 256] width 472 height 44
click at [623, 252] on input "Promo or referral code (optional)" at bounding box center [563, 256] width 472 height 44
click at [565, 253] on input "Promo or referral code (optional)" at bounding box center [563, 256] width 472 height 44
paste input "RENO25ONE"
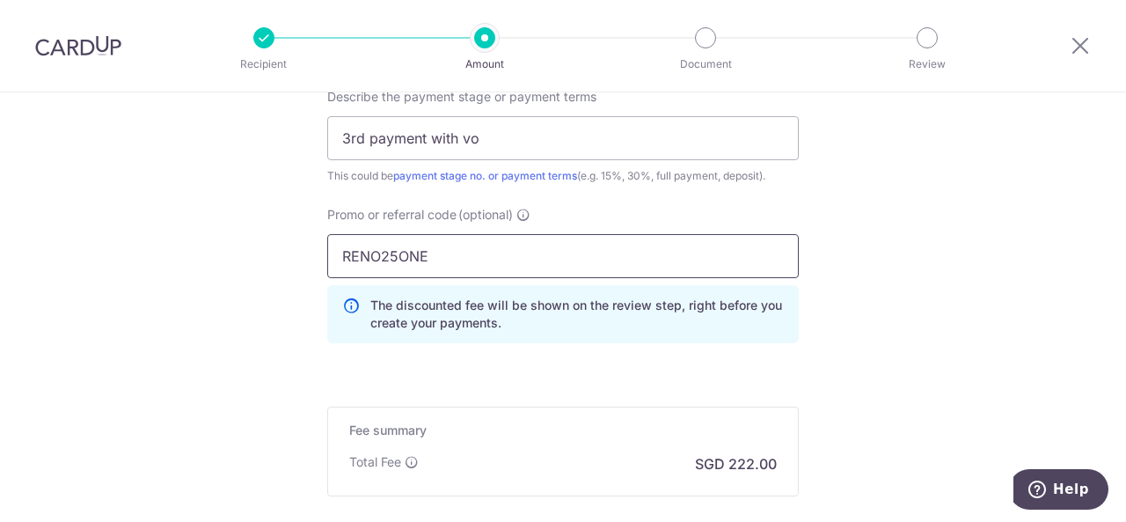
type input "RENO25ONE"
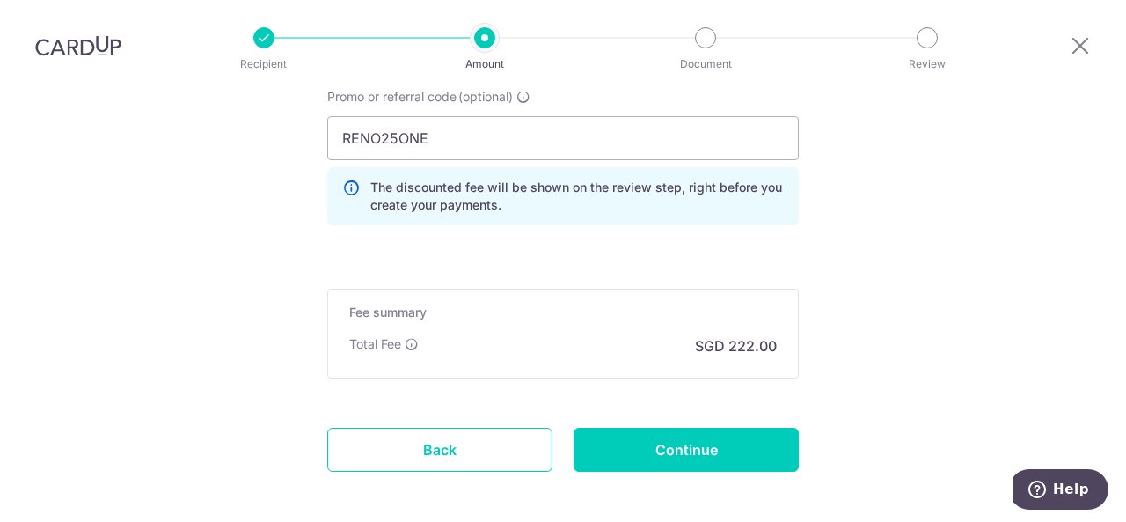
scroll to position [1408, 0]
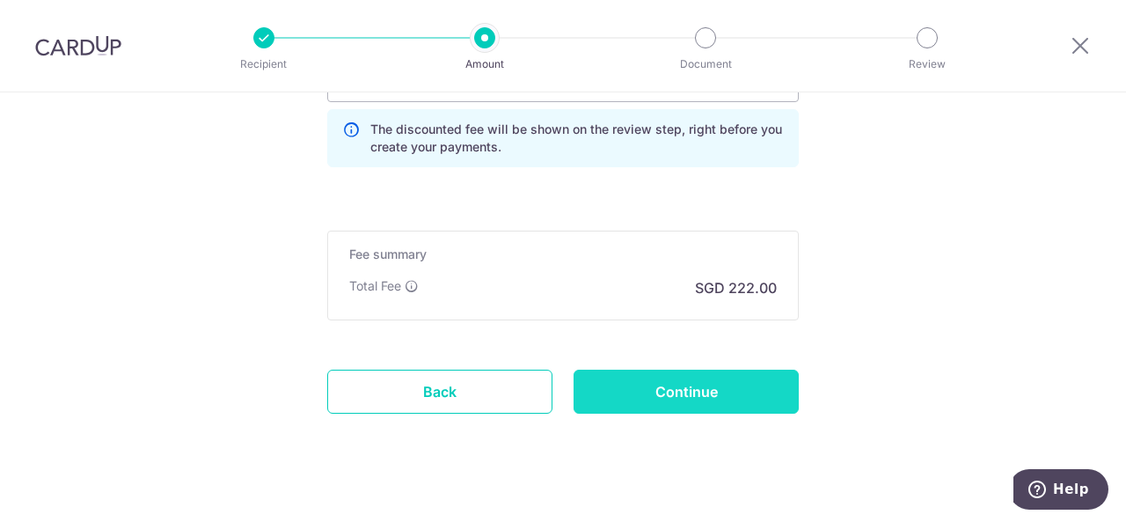
click at [753, 402] on input "Continue" at bounding box center [686, 392] width 225 height 44
type input "Create Schedule"
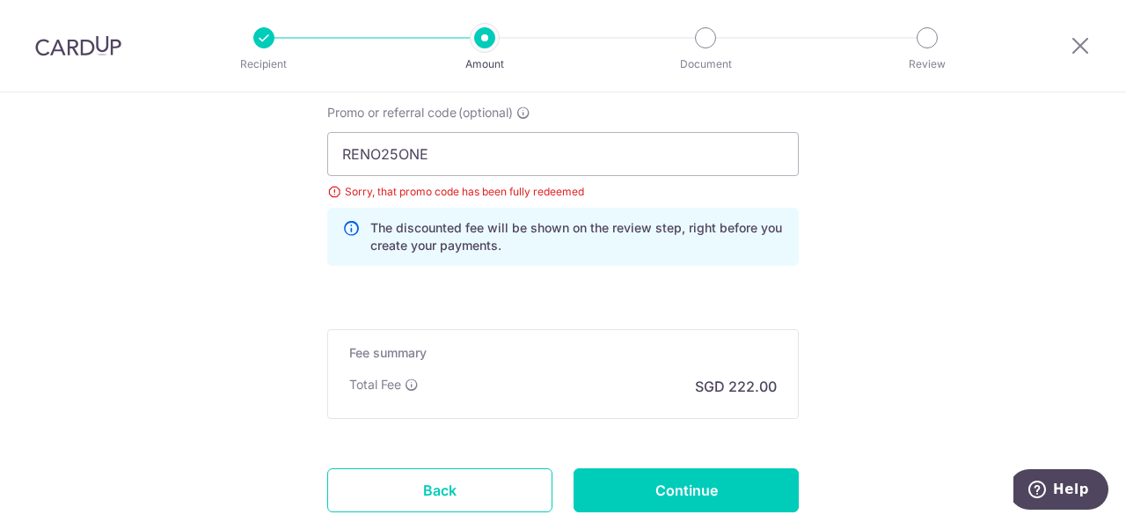
scroll to position [1246, 0]
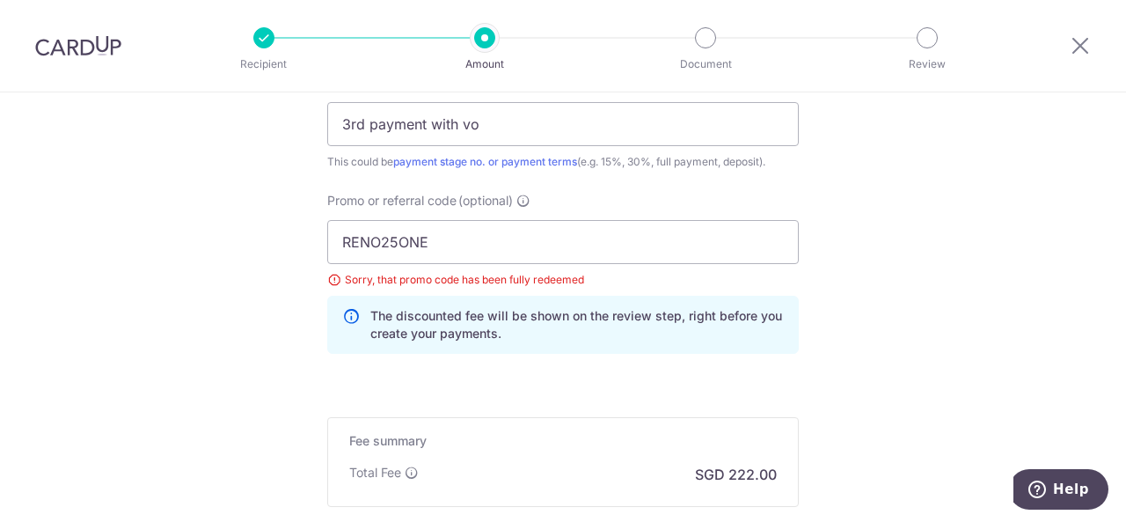
click at [569, 273] on div "Sorry, that promo code has been fully redeemed" at bounding box center [563, 280] width 472 height 18
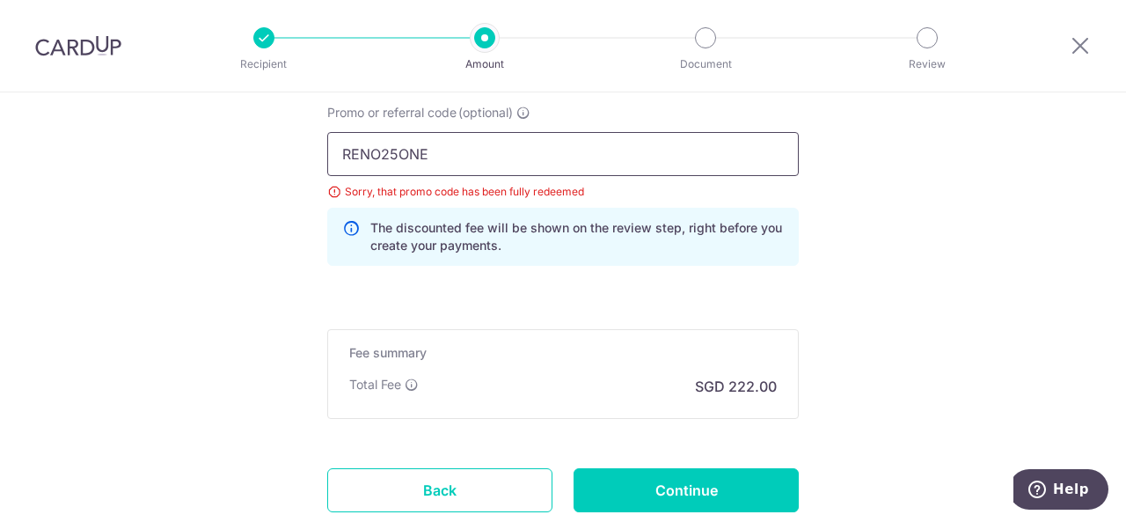
drag, startPoint x: 517, startPoint y: 149, endPoint x: 178, endPoint y: 164, distance: 339.9
paste input "OFF225"
type input "OFF225"
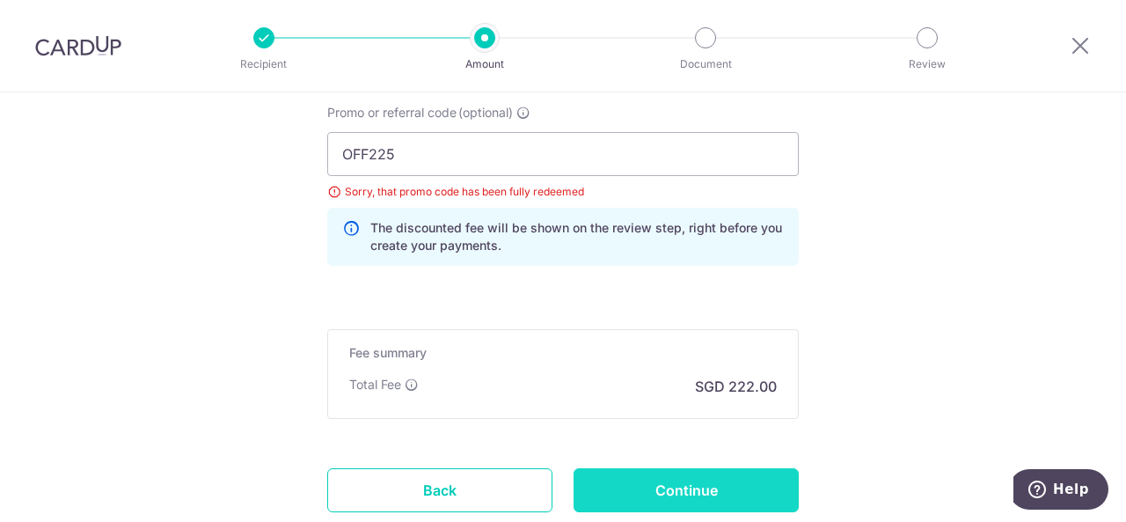
click at [653, 472] on input "Continue" at bounding box center [686, 490] width 225 height 44
type input "Update Schedule"
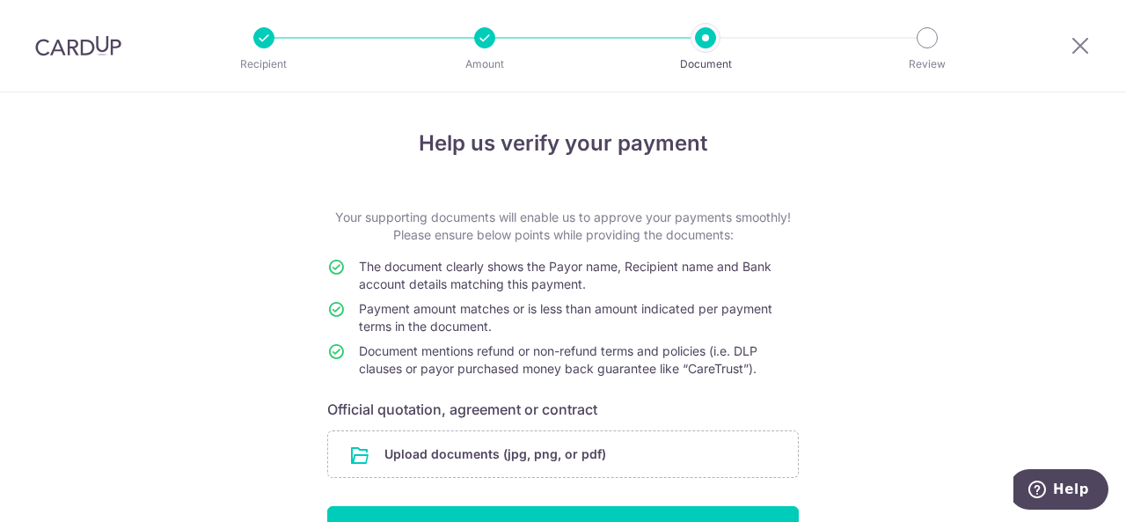
scroll to position [88, 0]
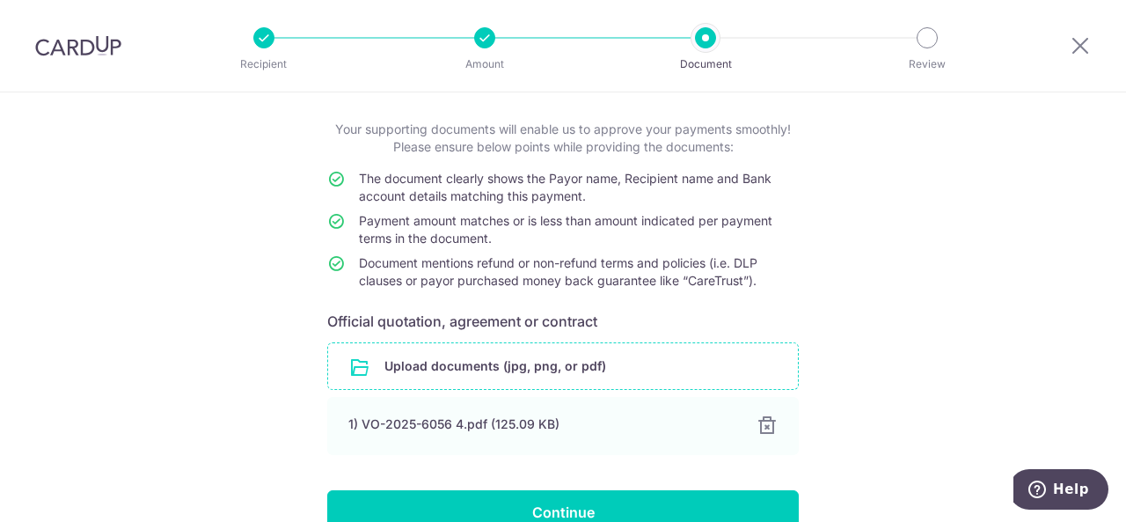
click at [554, 372] on input "file" at bounding box center [563, 366] width 470 height 46
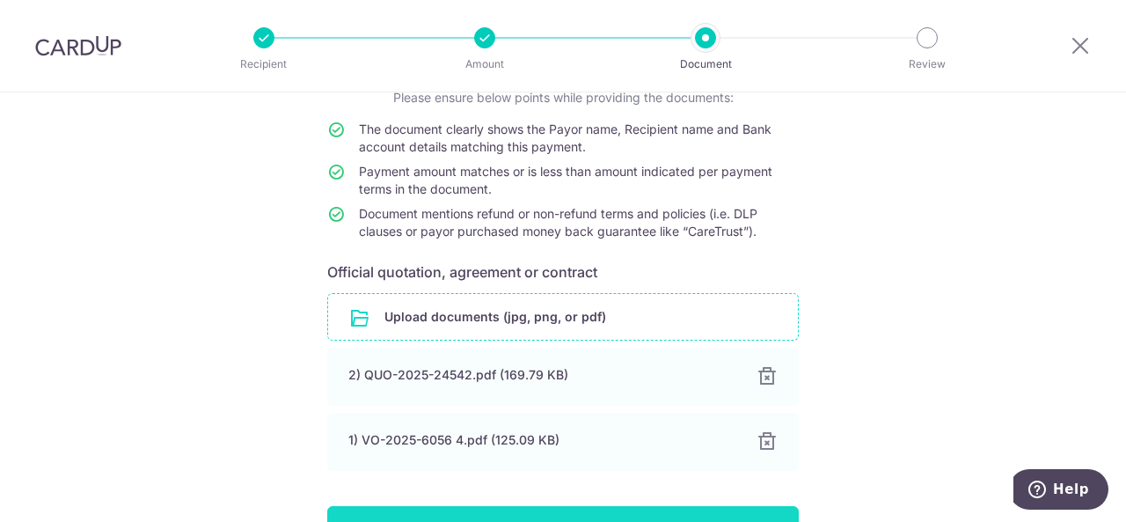
scroll to position [246, 0]
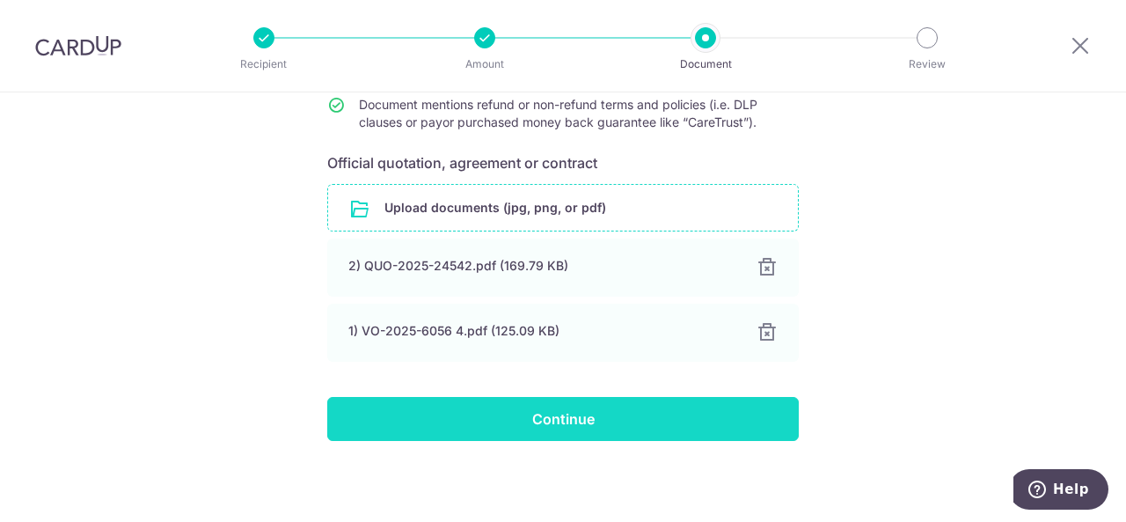
click at [648, 428] on input "Continue" at bounding box center [563, 419] width 472 height 44
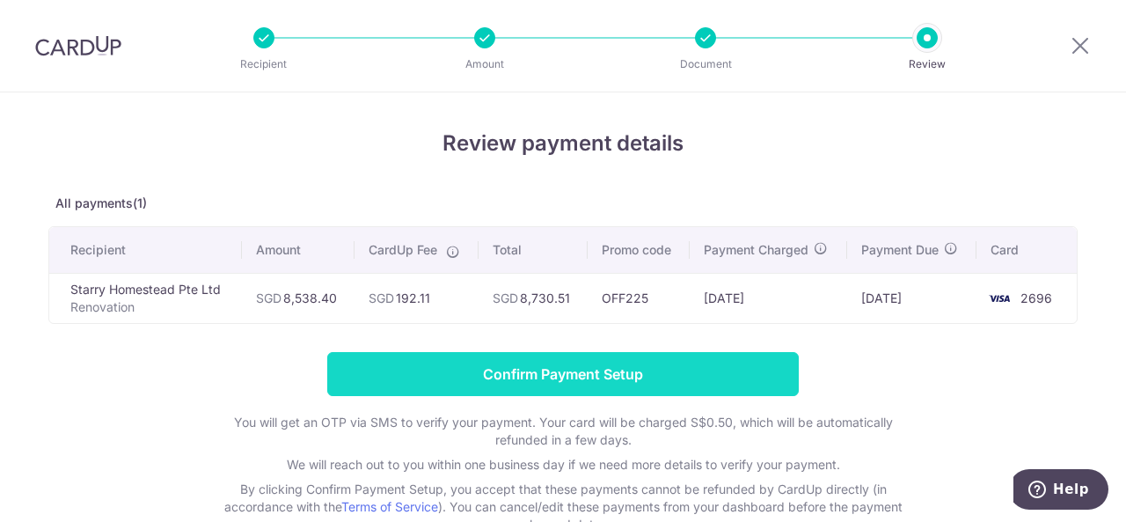
click at [689, 360] on input "Confirm Payment Setup" at bounding box center [563, 374] width 472 height 44
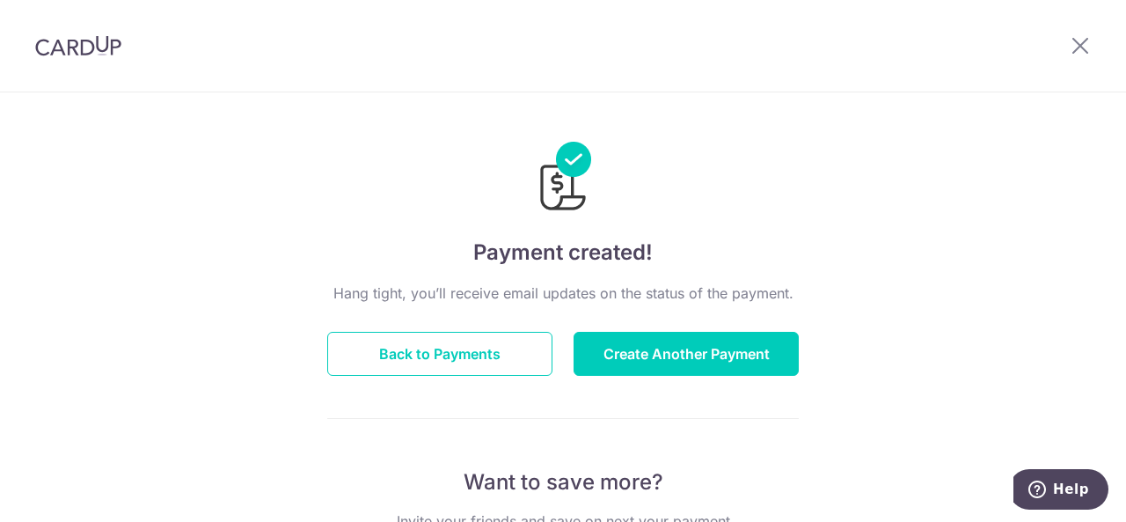
click at [430, 358] on button "Back to Payments" at bounding box center [439, 354] width 225 height 44
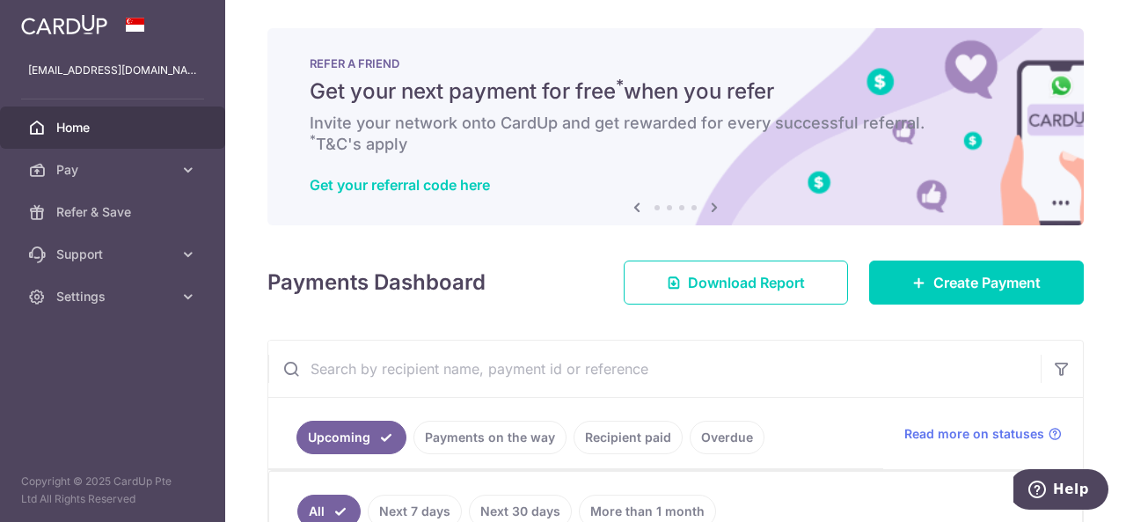
click at [120, 128] on span "Home" at bounding box center [114, 128] width 116 height 18
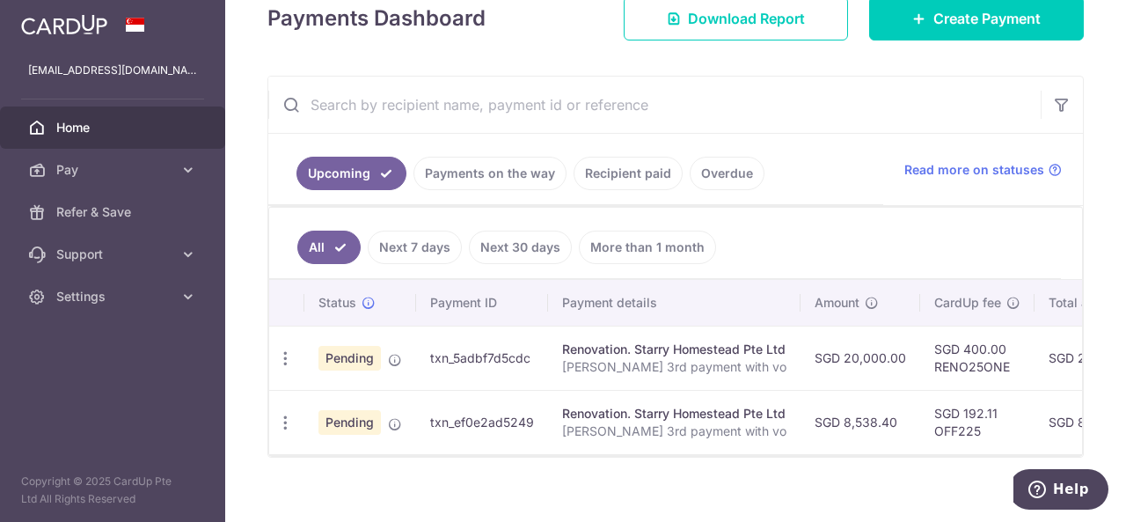
scroll to position [0, 220]
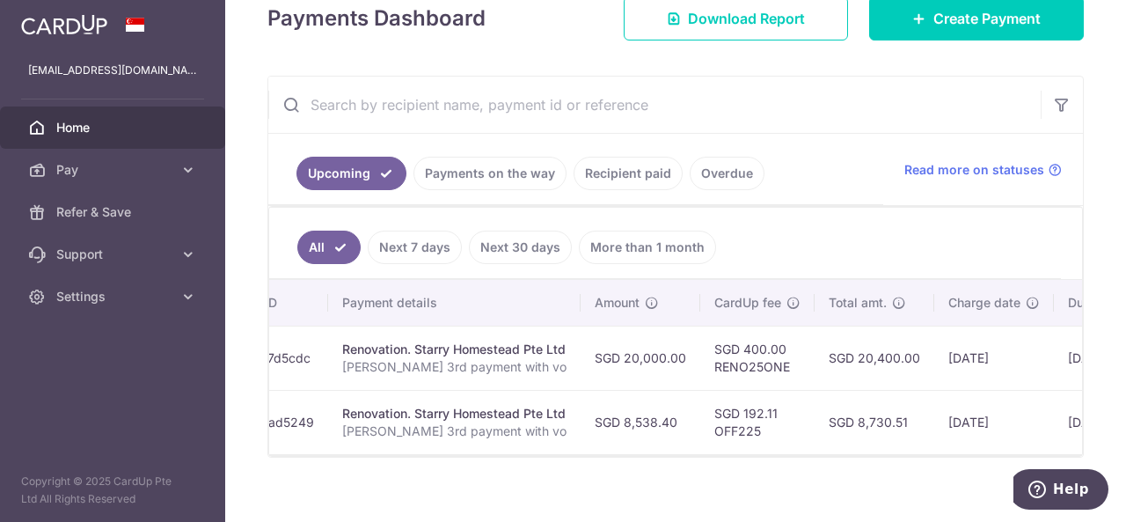
drag, startPoint x: 917, startPoint y: 414, endPoint x: 854, endPoint y: 419, distance: 62.6
click at [854, 419] on td "SGD 8,730.51" at bounding box center [875, 422] width 120 height 64
copy td "8,730.51"
